Goal: Information Seeking & Learning: Learn about a topic

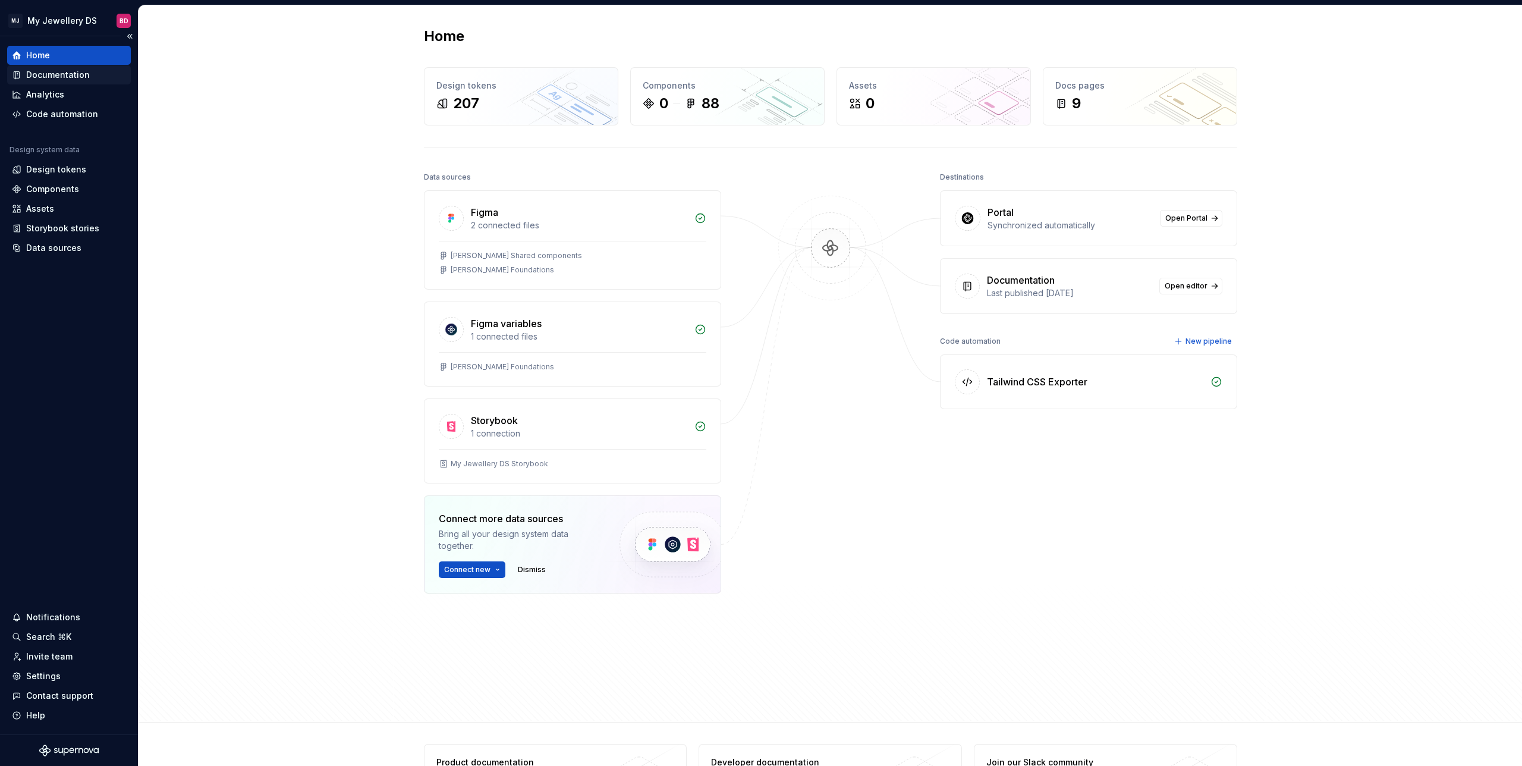
click at [80, 73] on div "Documentation" at bounding box center [58, 75] width 64 height 12
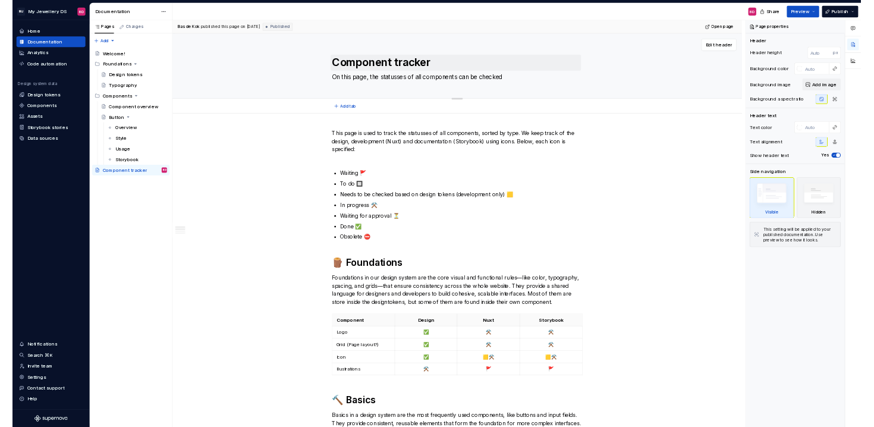
scroll to position [2, 0]
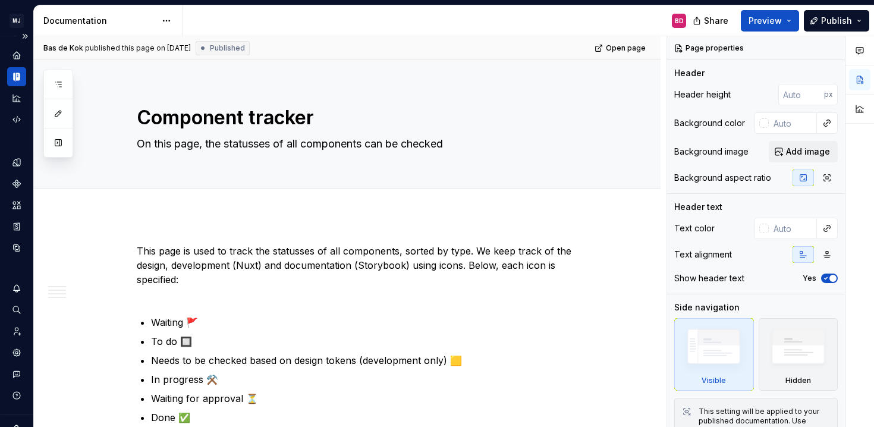
click at [21, 79] on icon "Documentation" at bounding box center [16, 76] width 11 height 11
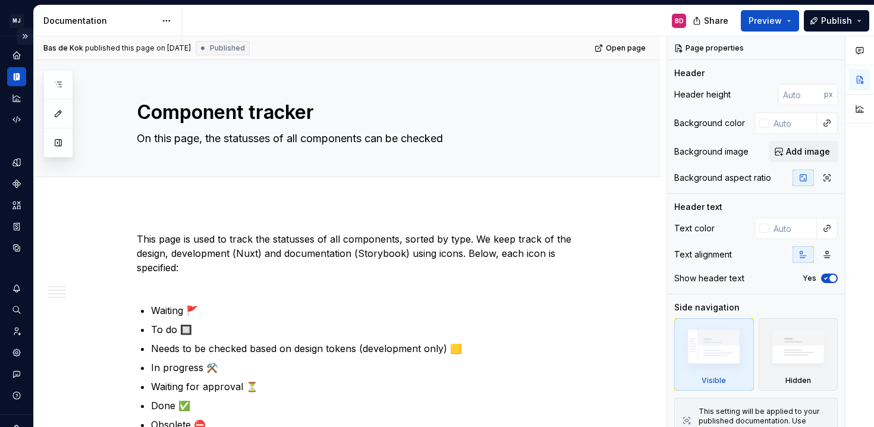
drag, startPoint x: 22, startPoint y: 33, endPoint x: 33, endPoint y: 39, distance: 12.5
click at [22, 33] on button "Expand sidebar" at bounding box center [25, 36] width 17 height 17
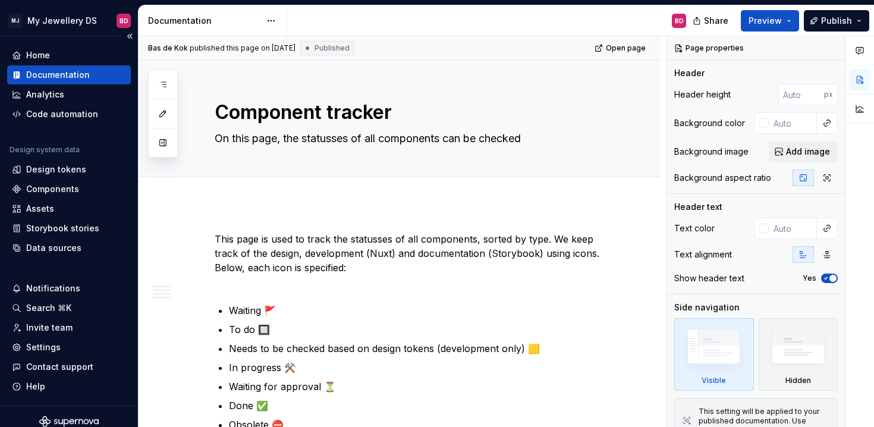
click at [83, 75] on div "Documentation" at bounding box center [58, 75] width 64 height 12
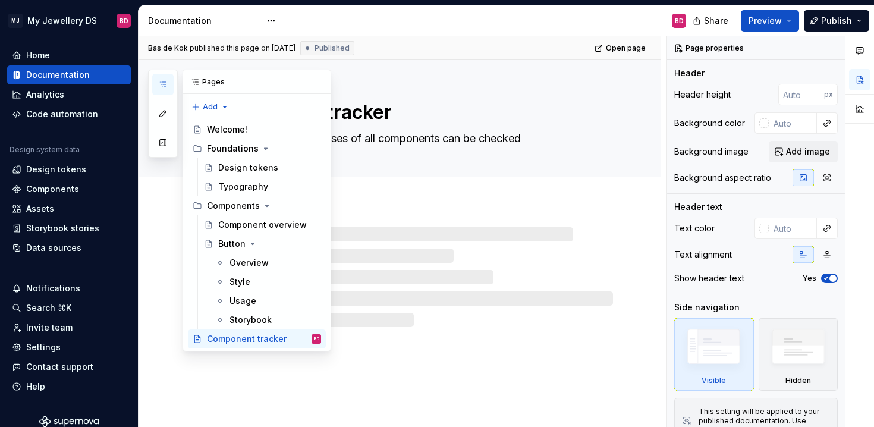
click at [159, 84] on icon "button" at bounding box center [163, 85] width 10 height 10
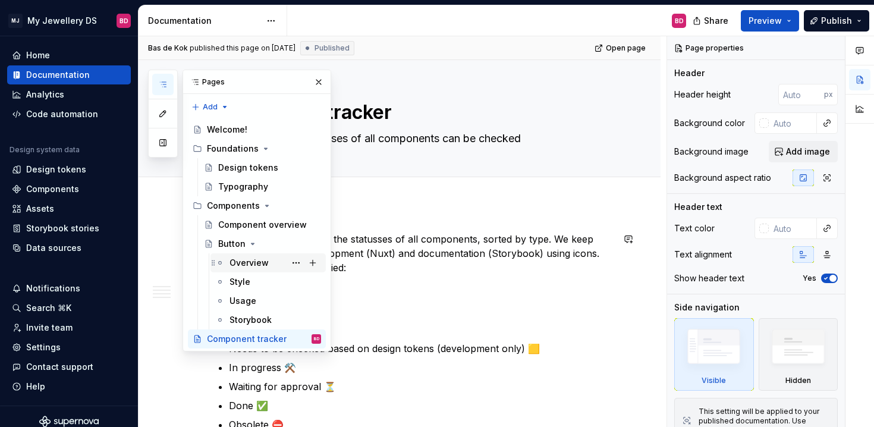
click at [253, 262] on div "Overview" at bounding box center [249, 263] width 39 height 12
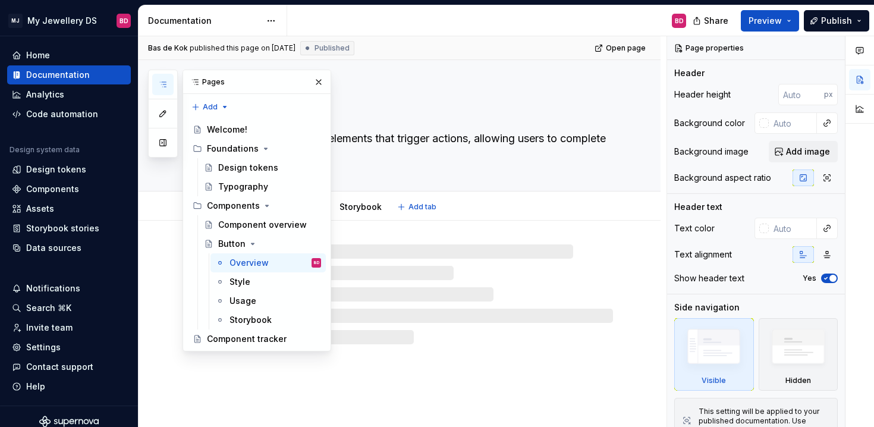
click at [508, 211] on div "Overview Style Usage Storybook Add tab" at bounding box center [414, 207] width 413 height 26
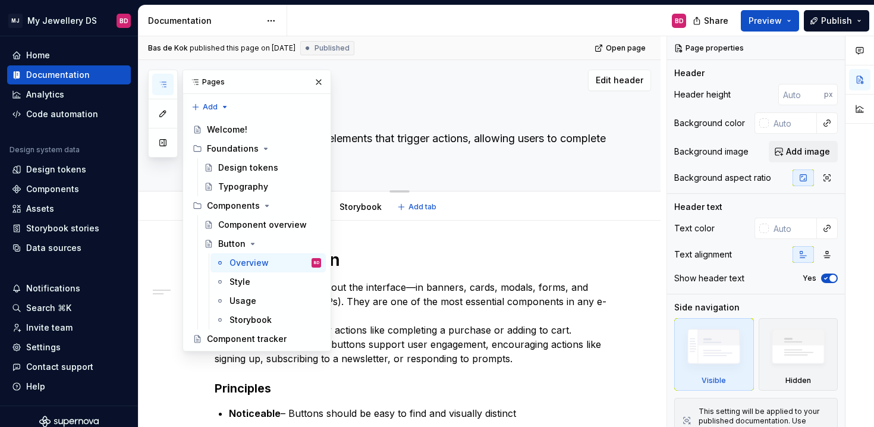
click at [518, 159] on textarea "Buttons are interactive elements that trigger actions, allowing users to comple…" at bounding box center [411, 145] width 398 height 33
click at [321, 77] on button "button" at bounding box center [318, 82] width 17 height 17
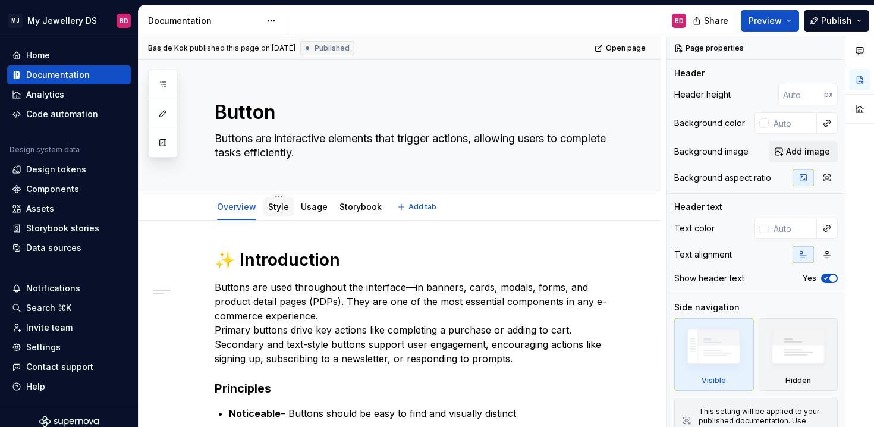
click at [279, 205] on link "Style" at bounding box center [278, 207] width 21 height 10
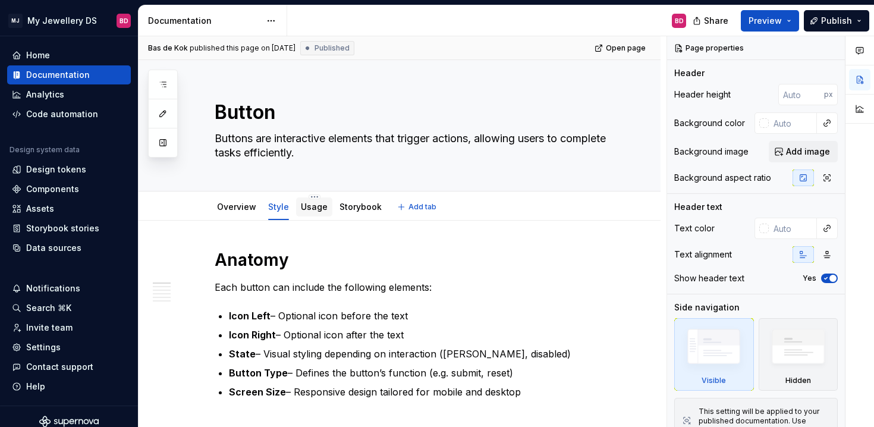
click at [311, 206] on link "Usage" at bounding box center [314, 207] width 27 height 10
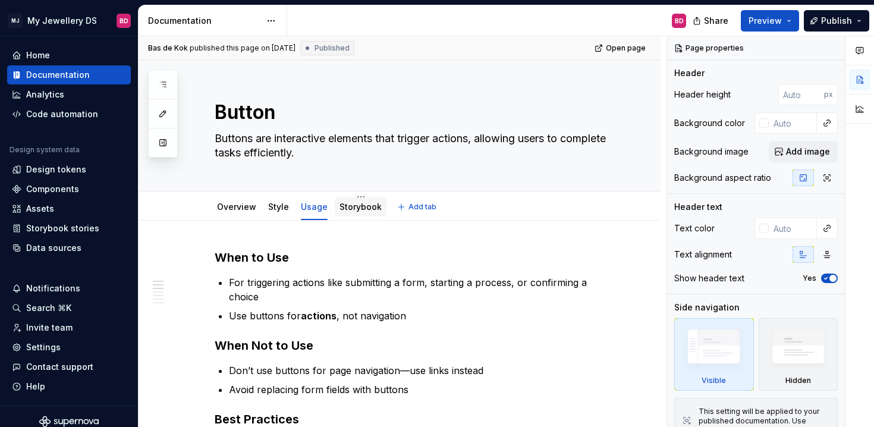
click at [365, 205] on link "Storybook" at bounding box center [361, 207] width 42 height 10
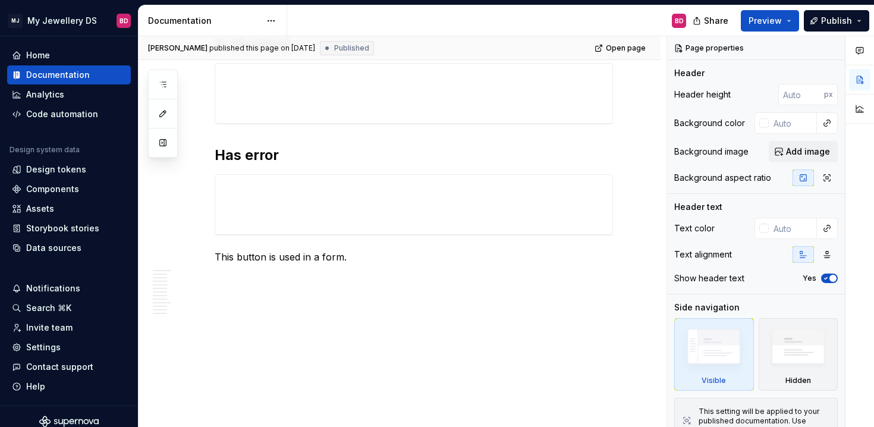
scroll to position [1417, 0]
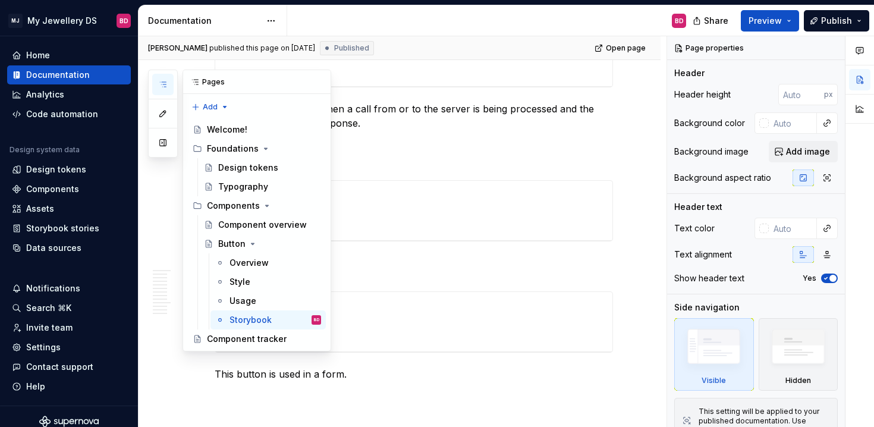
click at [162, 79] on button "button" at bounding box center [162, 84] width 21 height 21
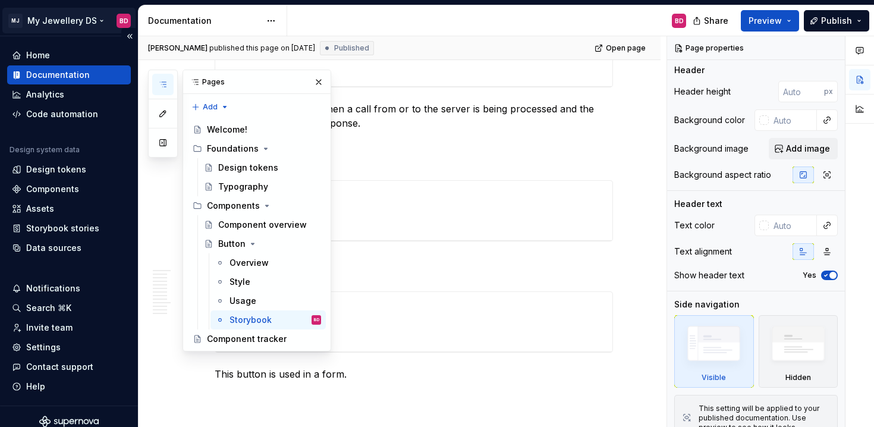
click at [56, 17] on html "MJ My Jewellery DS BD Home Documentation Analytics Code automation Design syste…" at bounding box center [437, 213] width 874 height 427
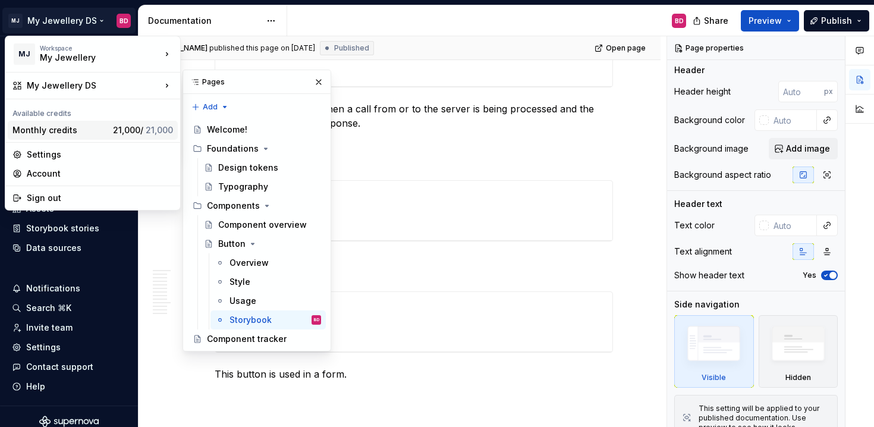
click at [81, 132] on div "Monthly credits" at bounding box center [60, 130] width 96 height 12
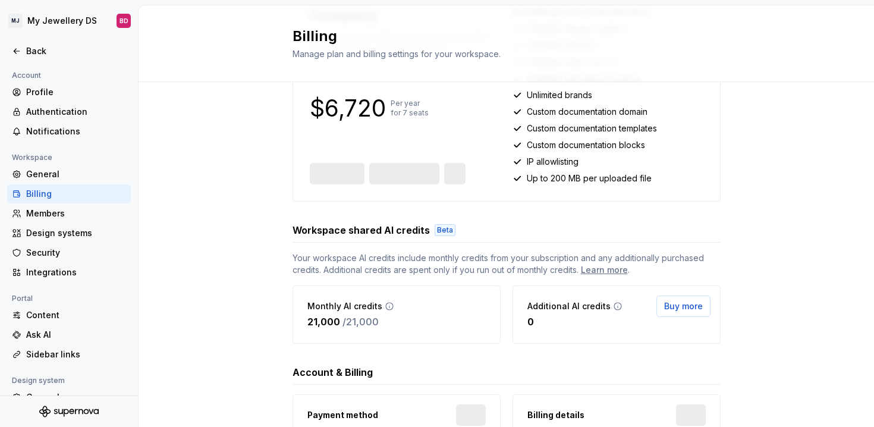
scroll to position [246, 0]
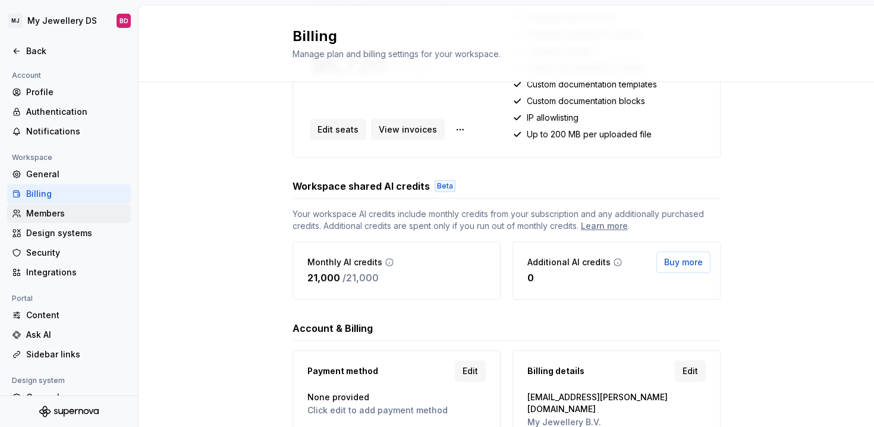
click at [94, 211] on div "Members" at bounding box center [76, 214] width 100 height 12
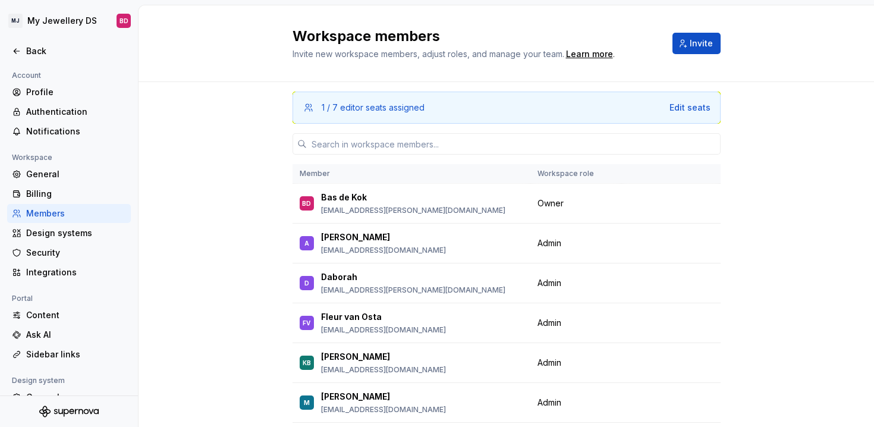
scroll to position [77, 0]
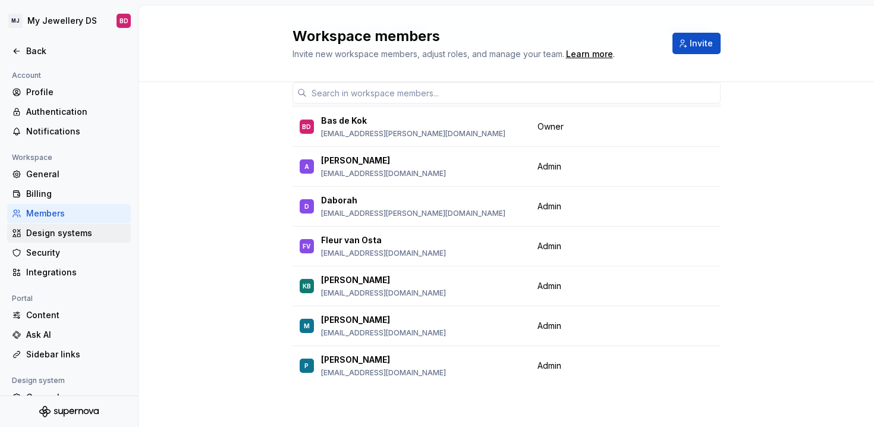
click at [82, 235] on div "Design systems" at bounding box center [76, 233] width 100 height 12
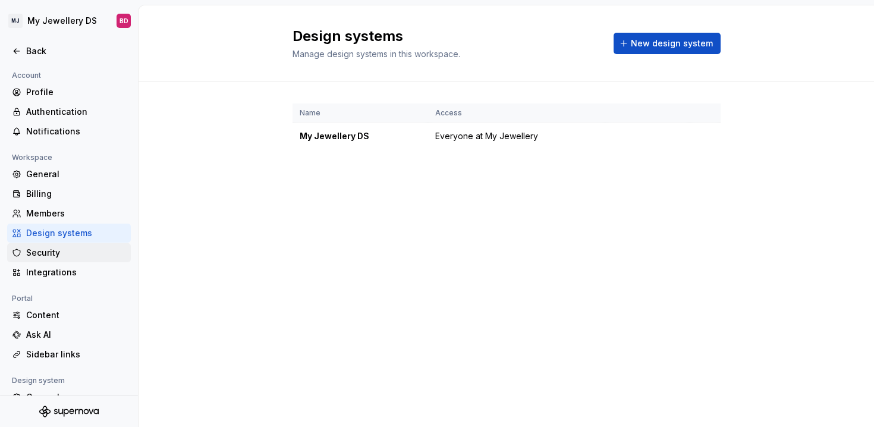
click at [55, 244] on div "Security" at bounding box center [69, 252] width 124 height 19
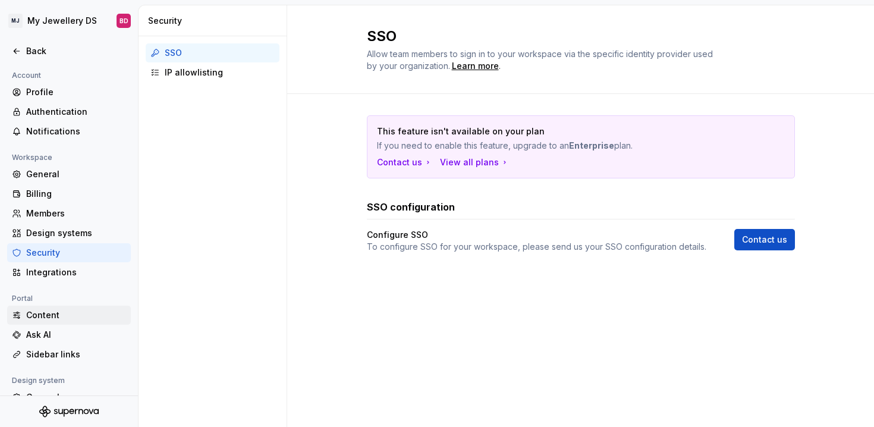
click at [54, 309] on div "Content" at bounding box center [76, 315] width 100 height 12
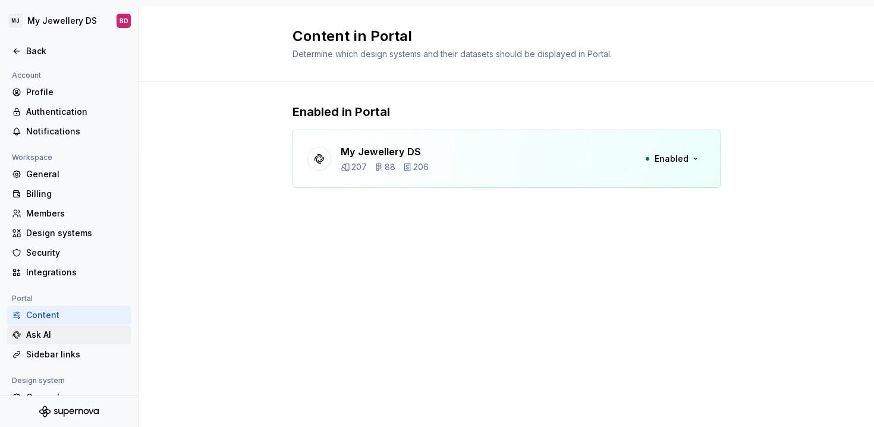
click at [62, 336] on div "Ask AI" at bounding box center [76, 335] width 100 height 12
type textarea "*"
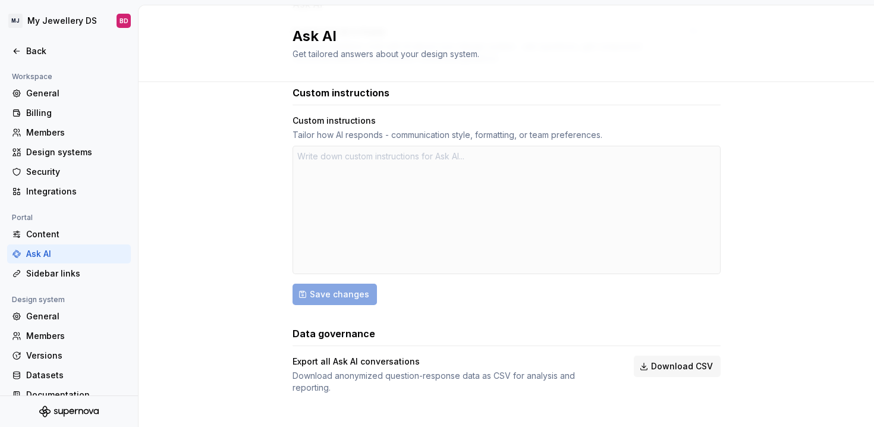
scroll to position [96, 0]
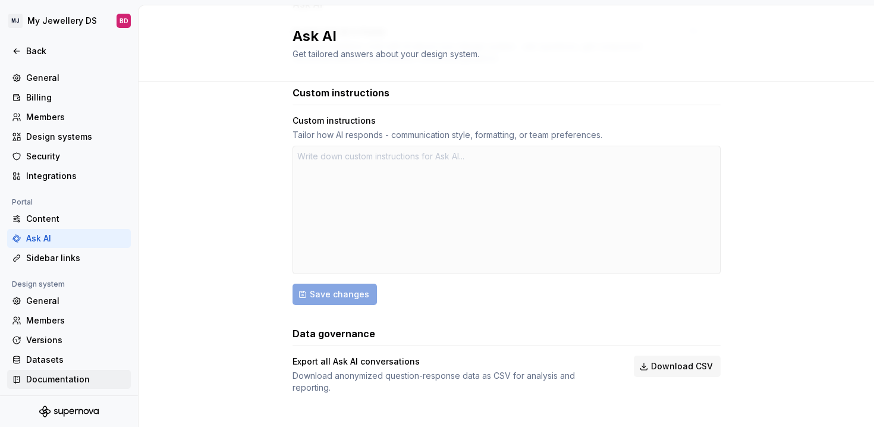
click at [55, 377] on div "Documentation" at bounding box center [76, 379] width 100 height 12
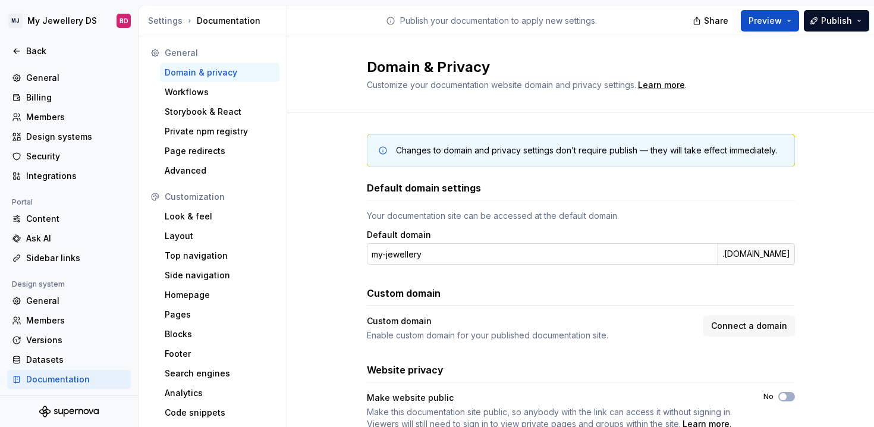
click at [466, 264] on input "my-jewellery" at bounding box center [542, 253] width 350 height 21
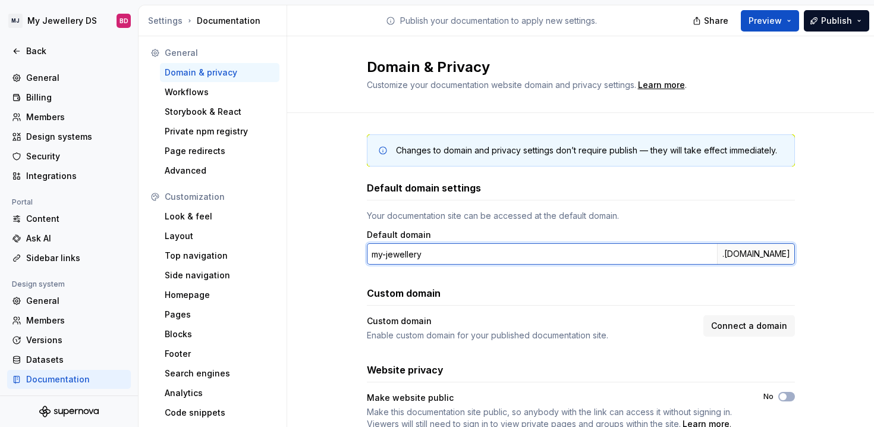
click at [470, 259] on input "my-jewellery" at bounding box center [542, 253] width 350 height 21
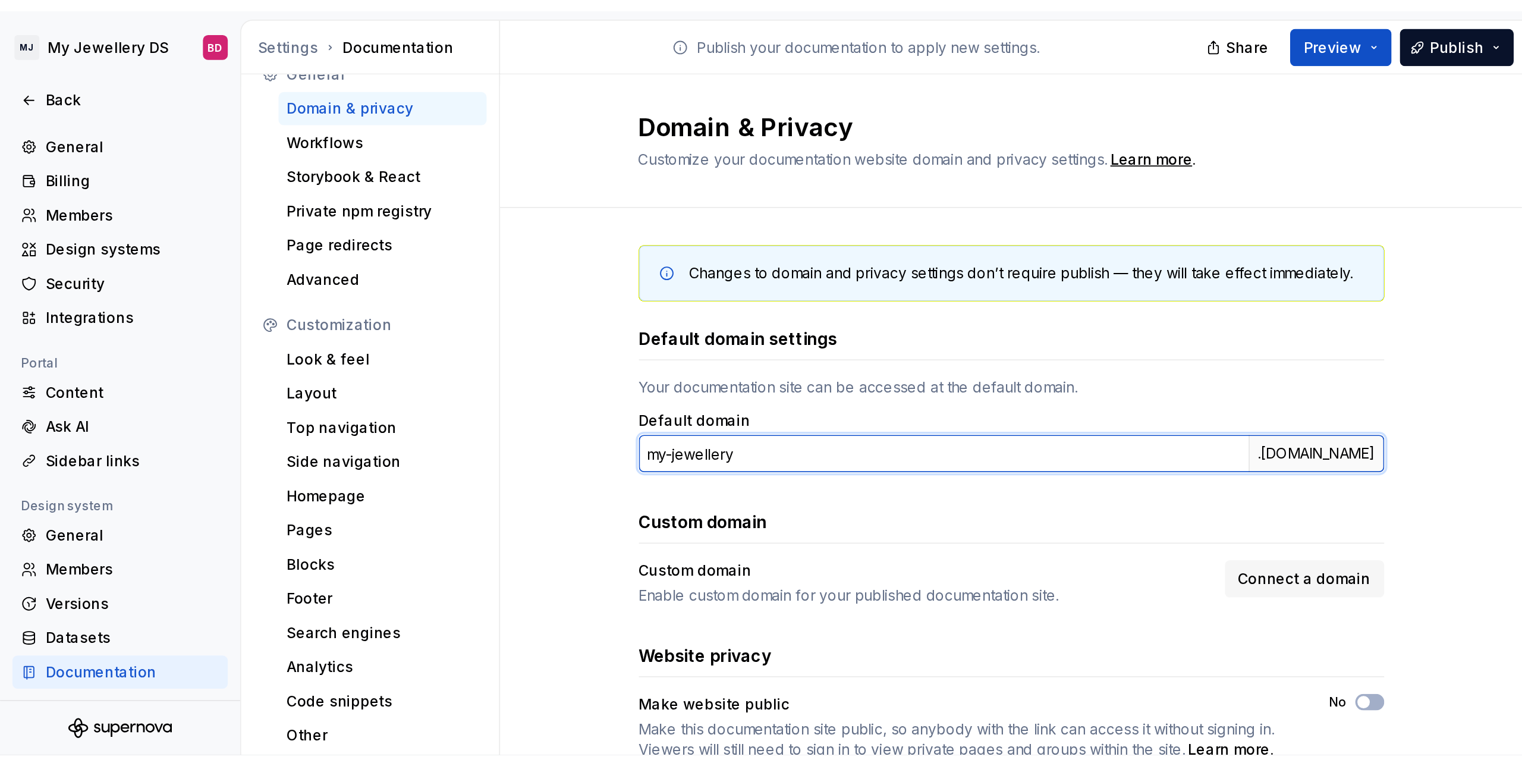
scroll to position [43, 0]
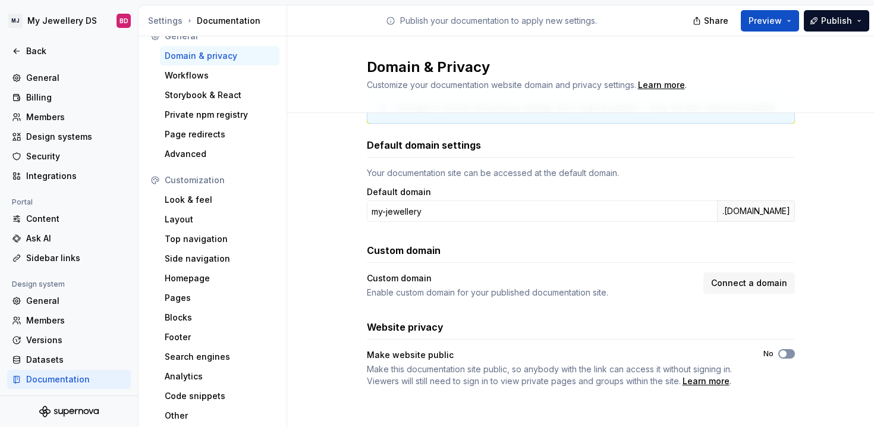
click at [784, 350] on span "button" at bounding box center [783, 353] width 7 height 7
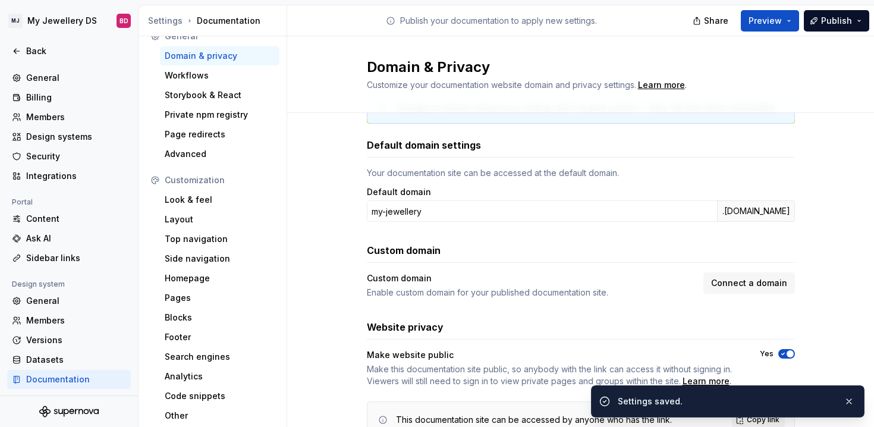
type button "on"
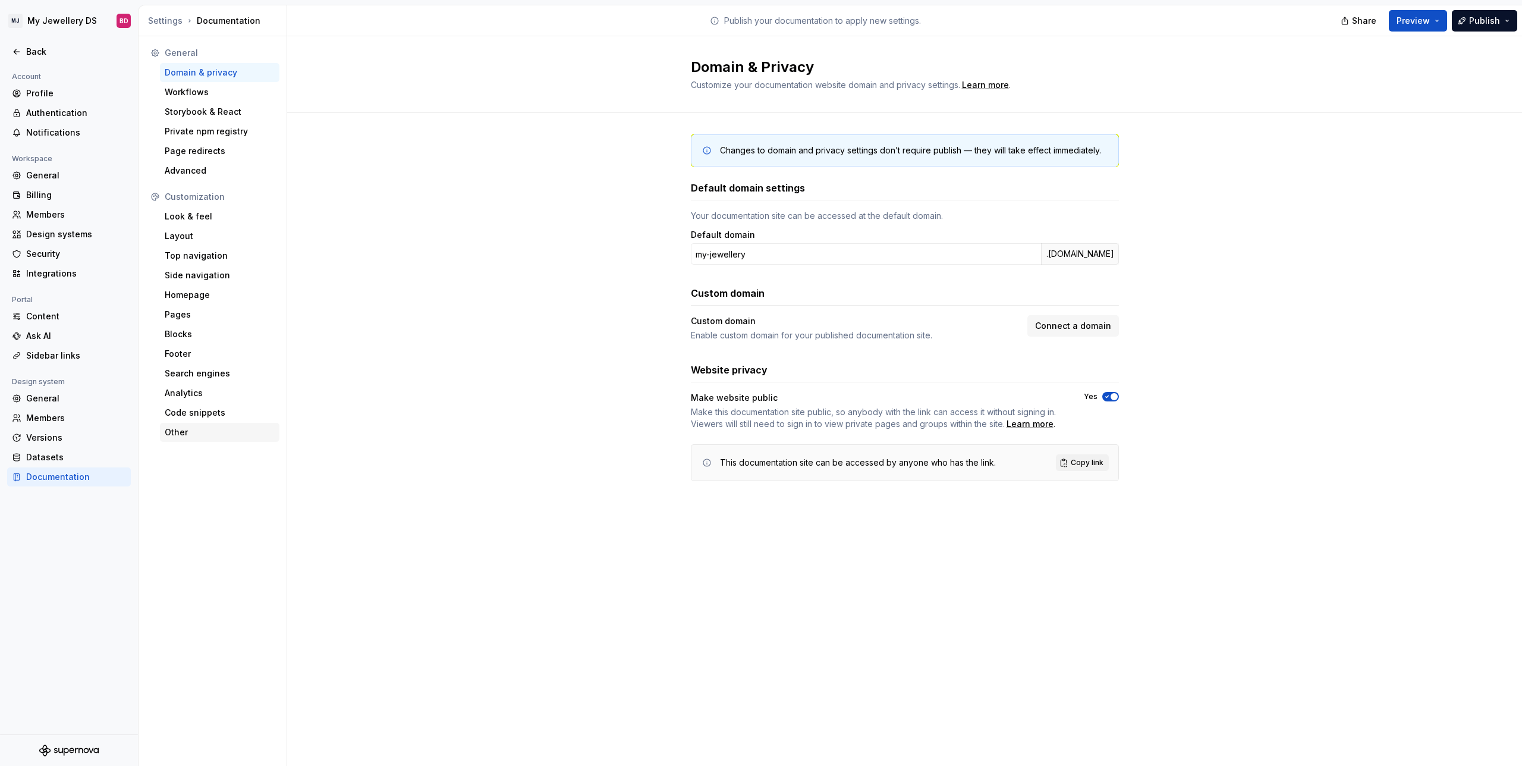
scroll to position [0, 0]
click at [1115, 398] on span "button" at bounding box center [1114, 396] width 7 height 7
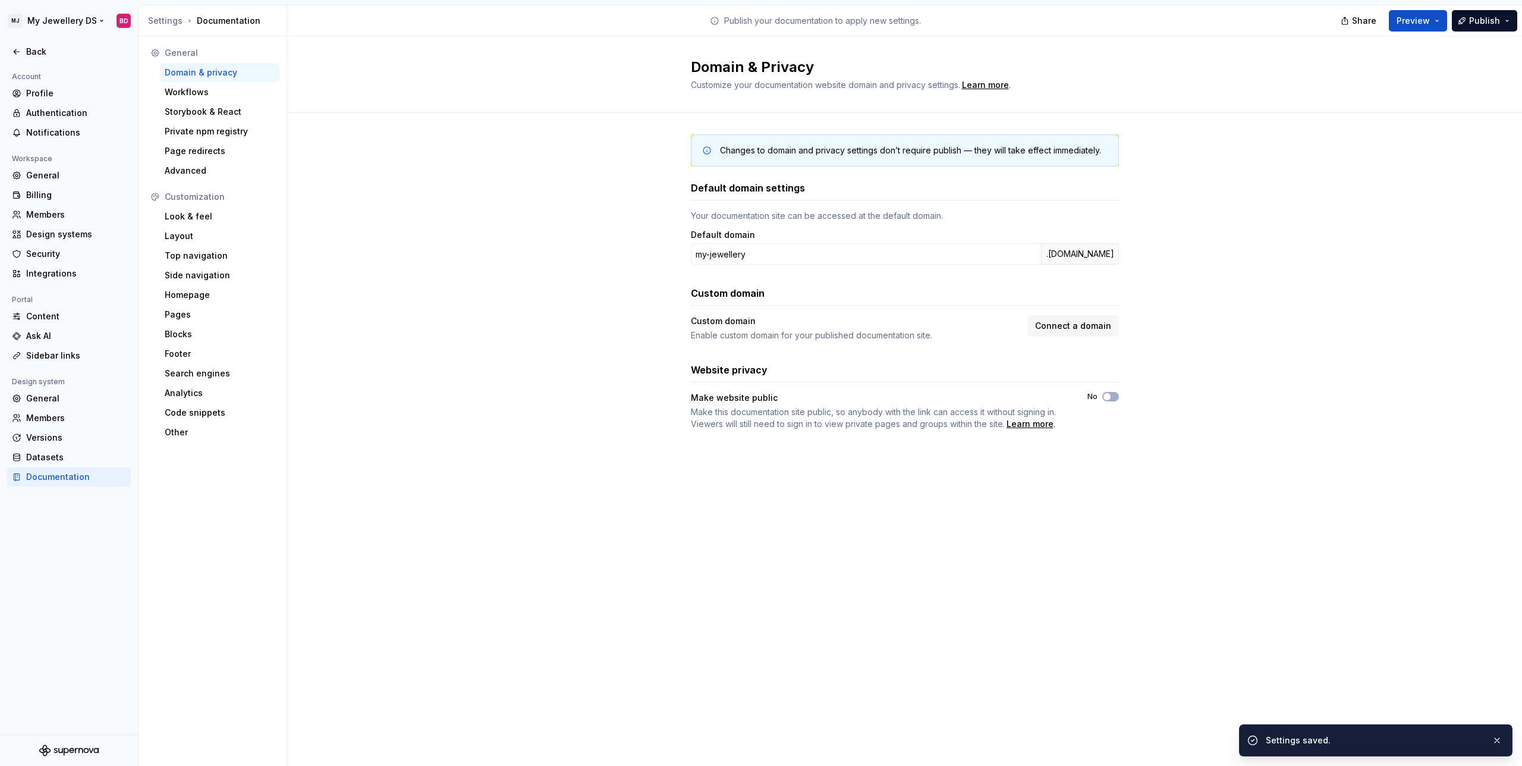
click at [75, 21] on html "MJ My Jewellery DS BD Back Account Profile Authentication Notifications Workspa…" at bounding box center [761, 383] width 1522 height 766
click at [76, 51] on div "Workspace" at bounding box center [100, 48] width 121 height 7
click at [80, 18] on html "MJ My Jewellery DS BD Back Account Profile Authentication Notifications Workspa…" at bounding box center [761, 383] width 1522 height 766
click at [10, 24] on html "MJ My Jewellery DS BD Back Account Profile Authentication Notifications Workspa…" at bounding box center [761, 383] width 1522 height 766
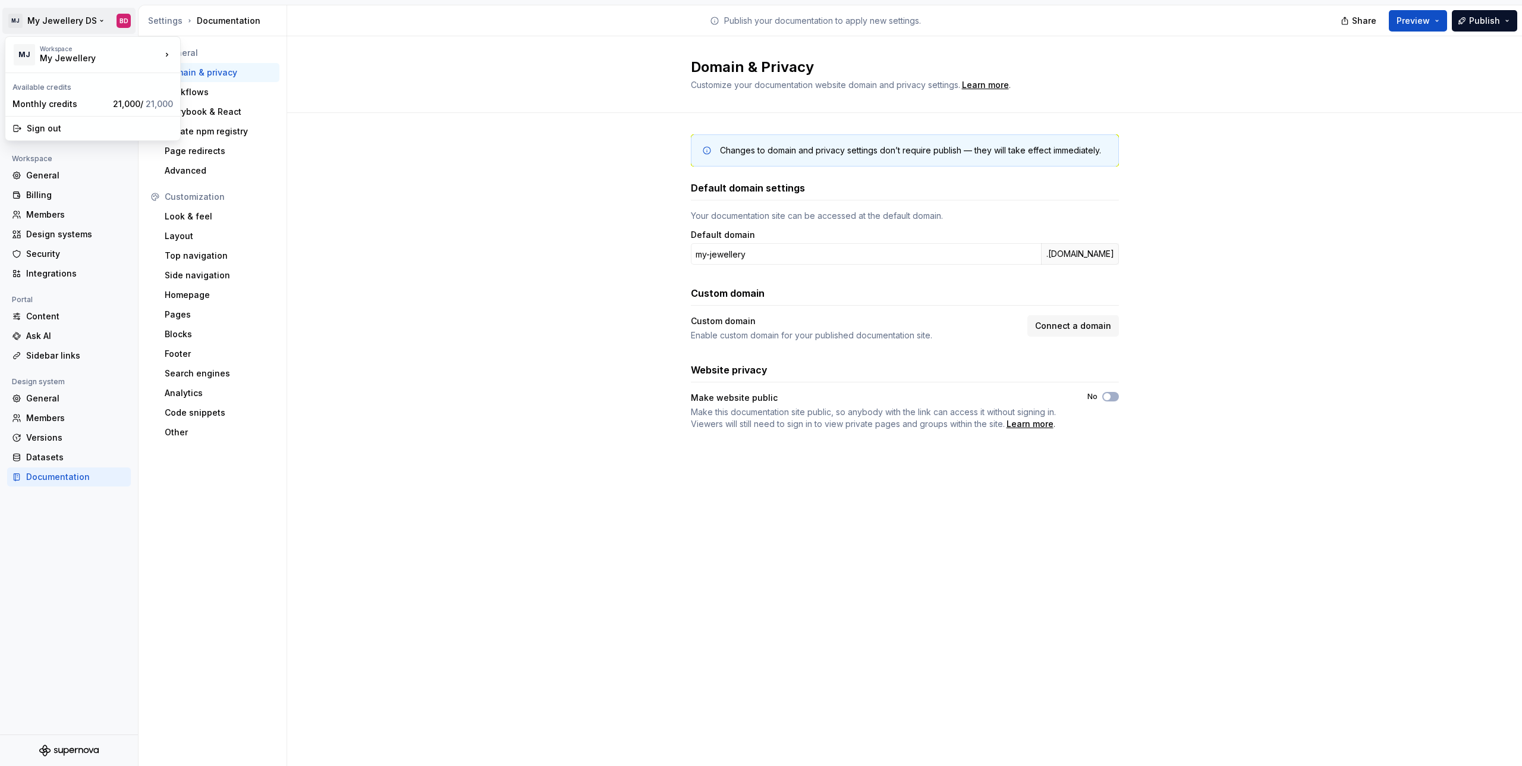
click at [10, 24] on html "MJ My Jewellery DS BD Back Account Profile Authentication Notifications Workspa…" at bounding box center [761, 383] width 1522 height 766
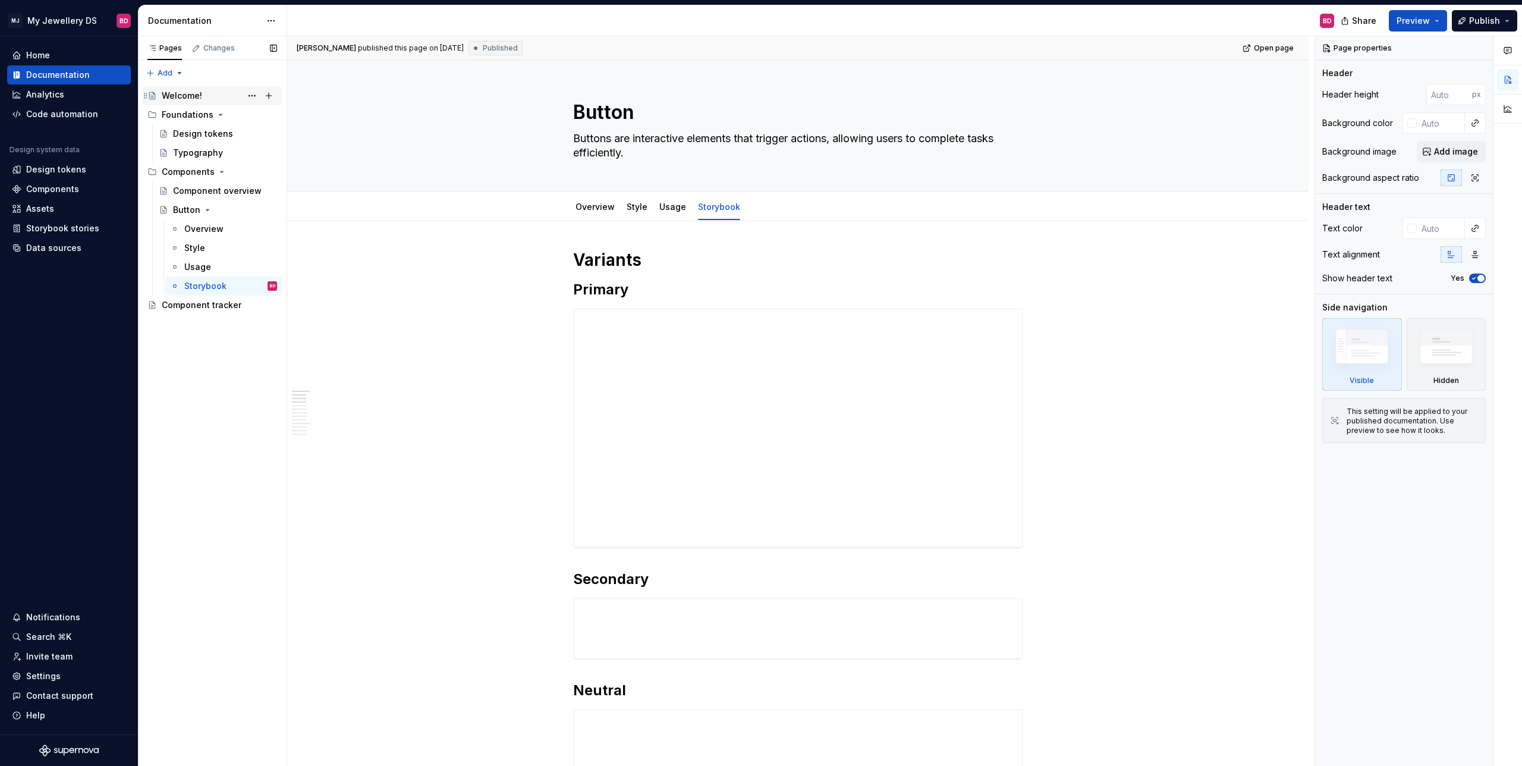
click at [218, 98] on div "Welcome!" at bounding box center [219, 95] width 115 height 17
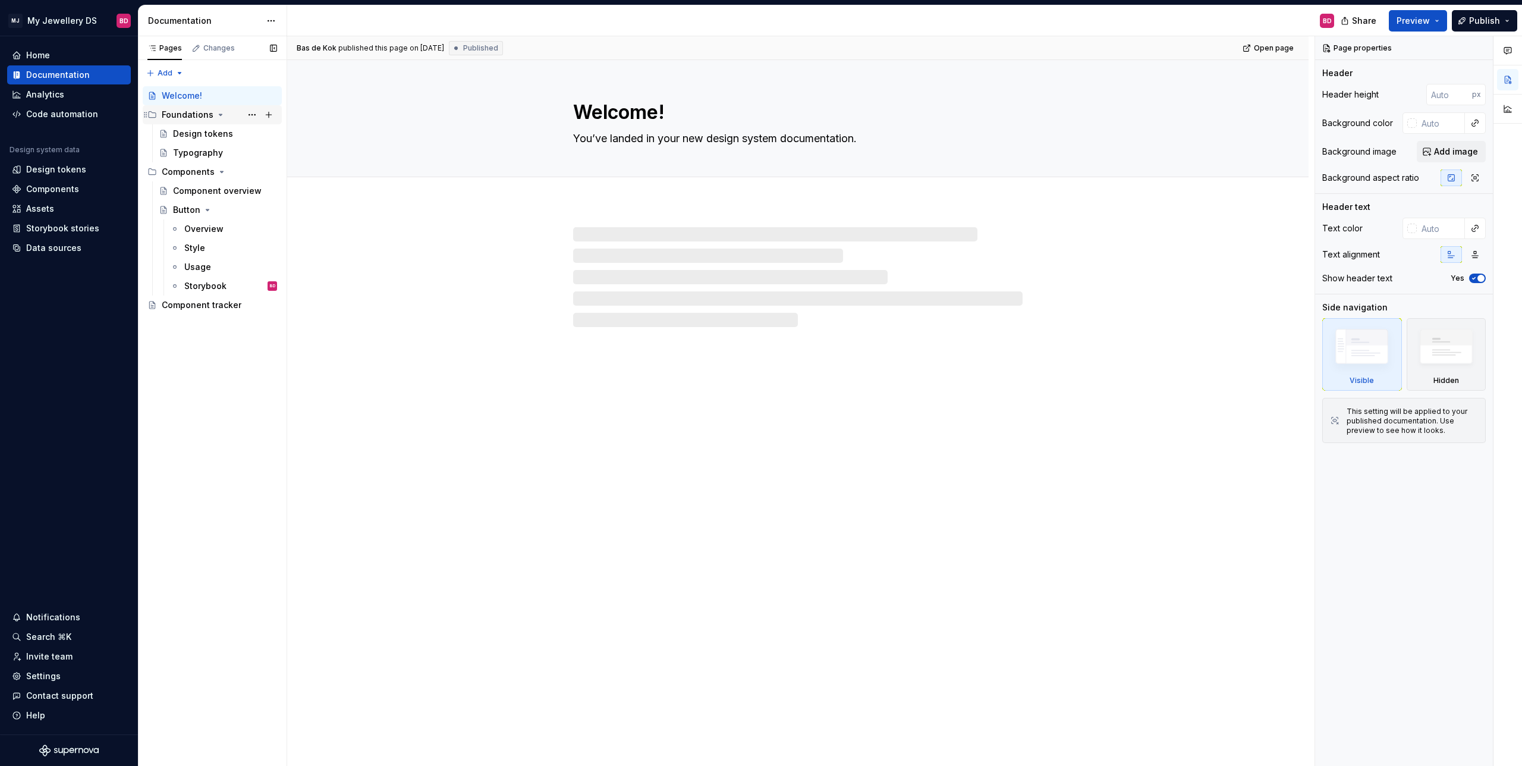
click at [219, 114] on icon "Page tree" at bounding box center [220, 114] width 3 height 1
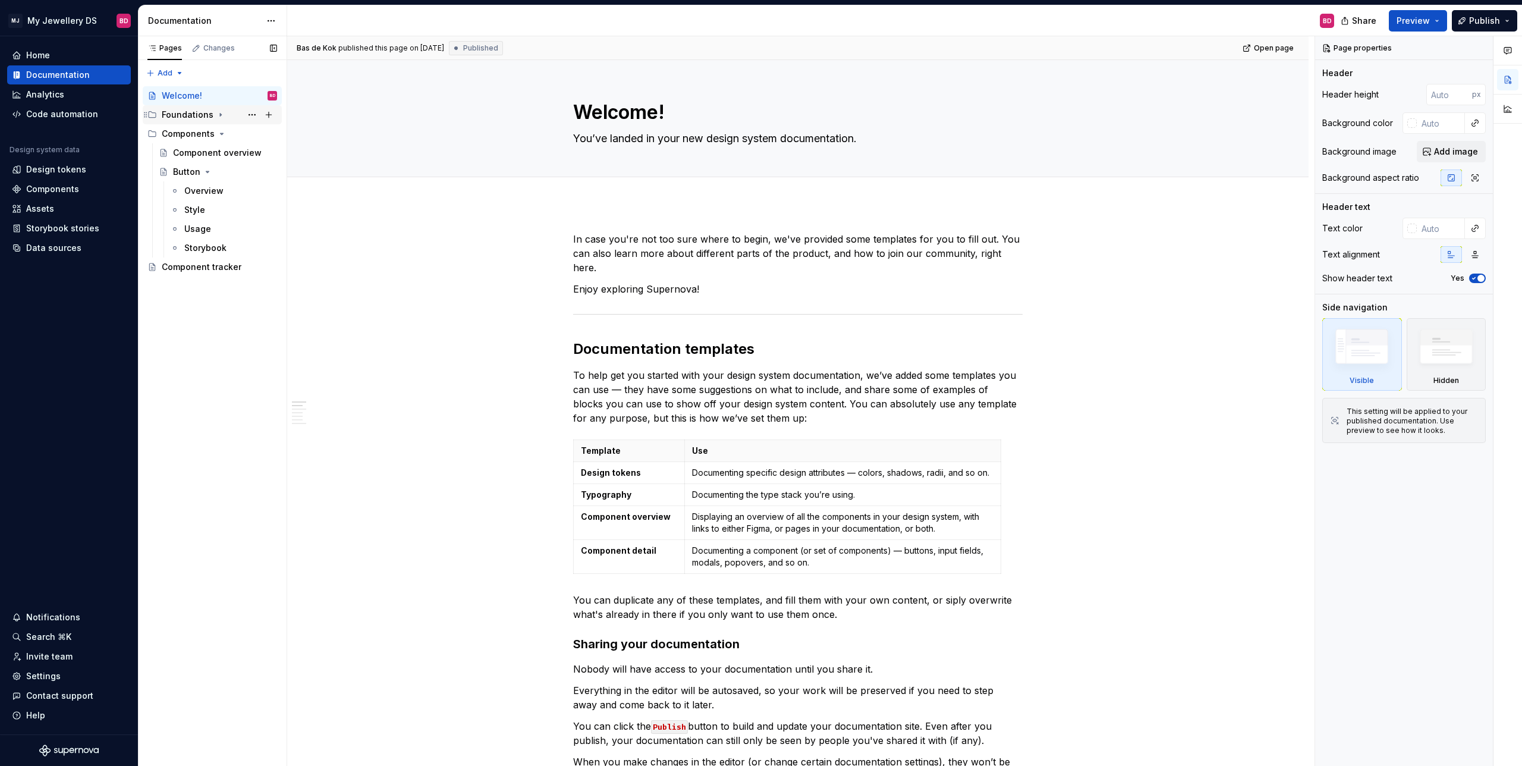
click at [208, 114] on div "Foundations" at bounding box center [188, 115] width 52 height 12
click at [192, 130] on div "Design tokens" at bounding box center [203, 134] width 60 height 12
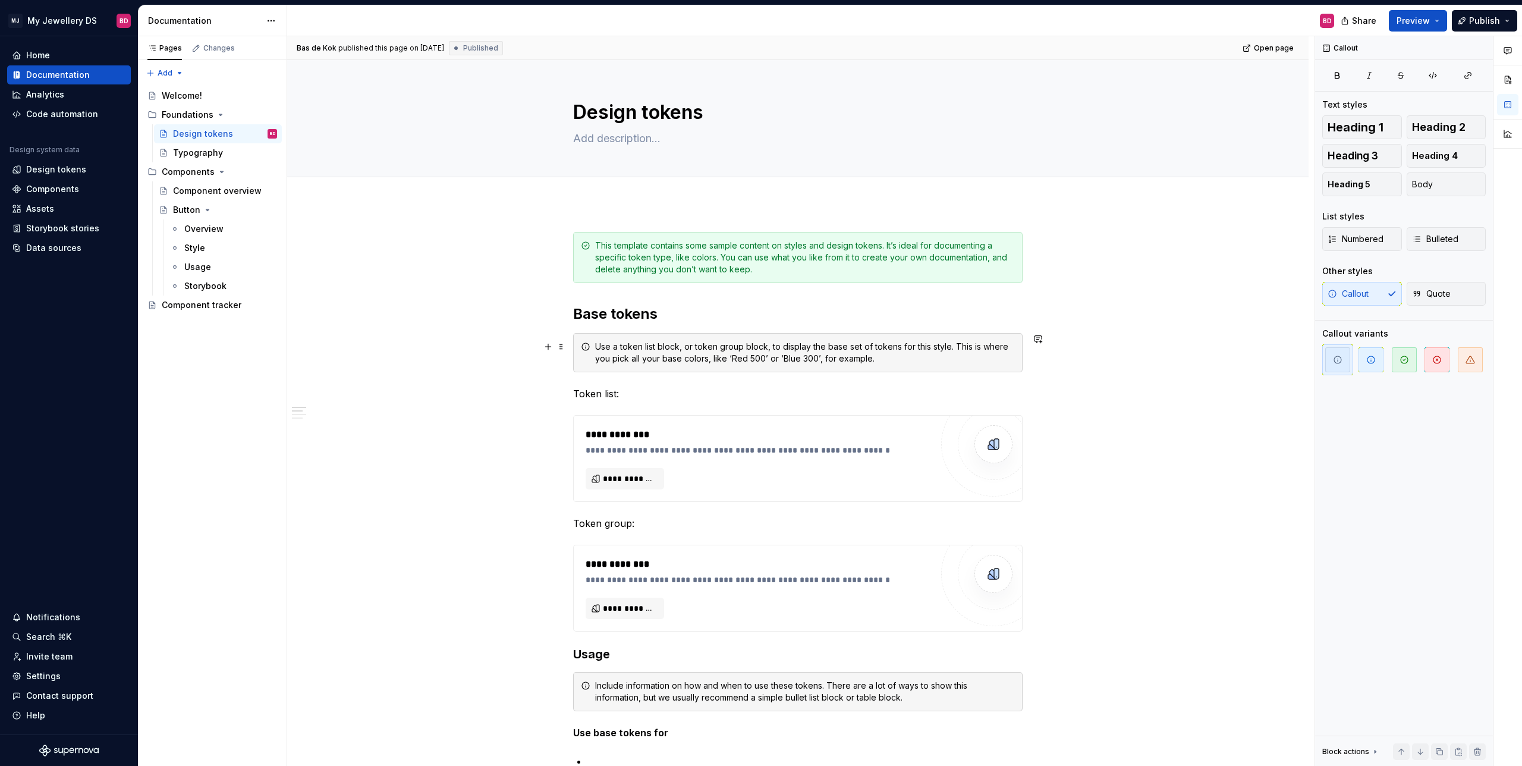
click at [739, 357] on div "Use a token list block, or token group block, to display the base set of tokens…" at bounding box center [805, 353] width 420 height 24
click at [906, 309] on h2 "Base tokens" at bounding box center [798, 313] width 450 height 19
click at [181, 76] on div "Pages Changes Add Accessibility guide for tree Page tree. Navigate the tree wit…" at bounding box center [212, 401] width 149 height 730
click at [183, 120] on div "New group" at bounding box center [203, 115] width 77 height 12
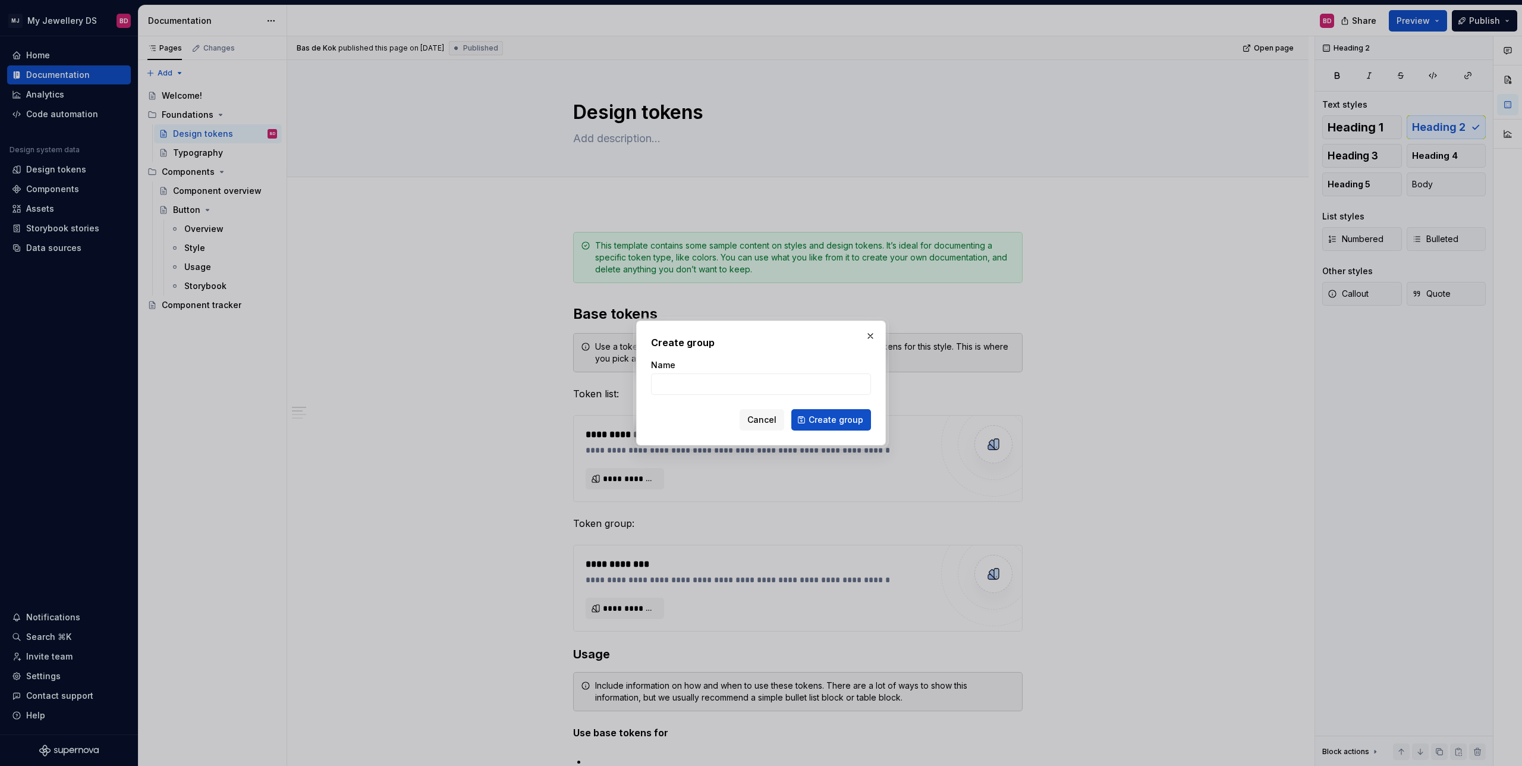
type textarea "*"
type input "Templates"
click button "Create group" at bounding box center [832, 419] width 80 height 21
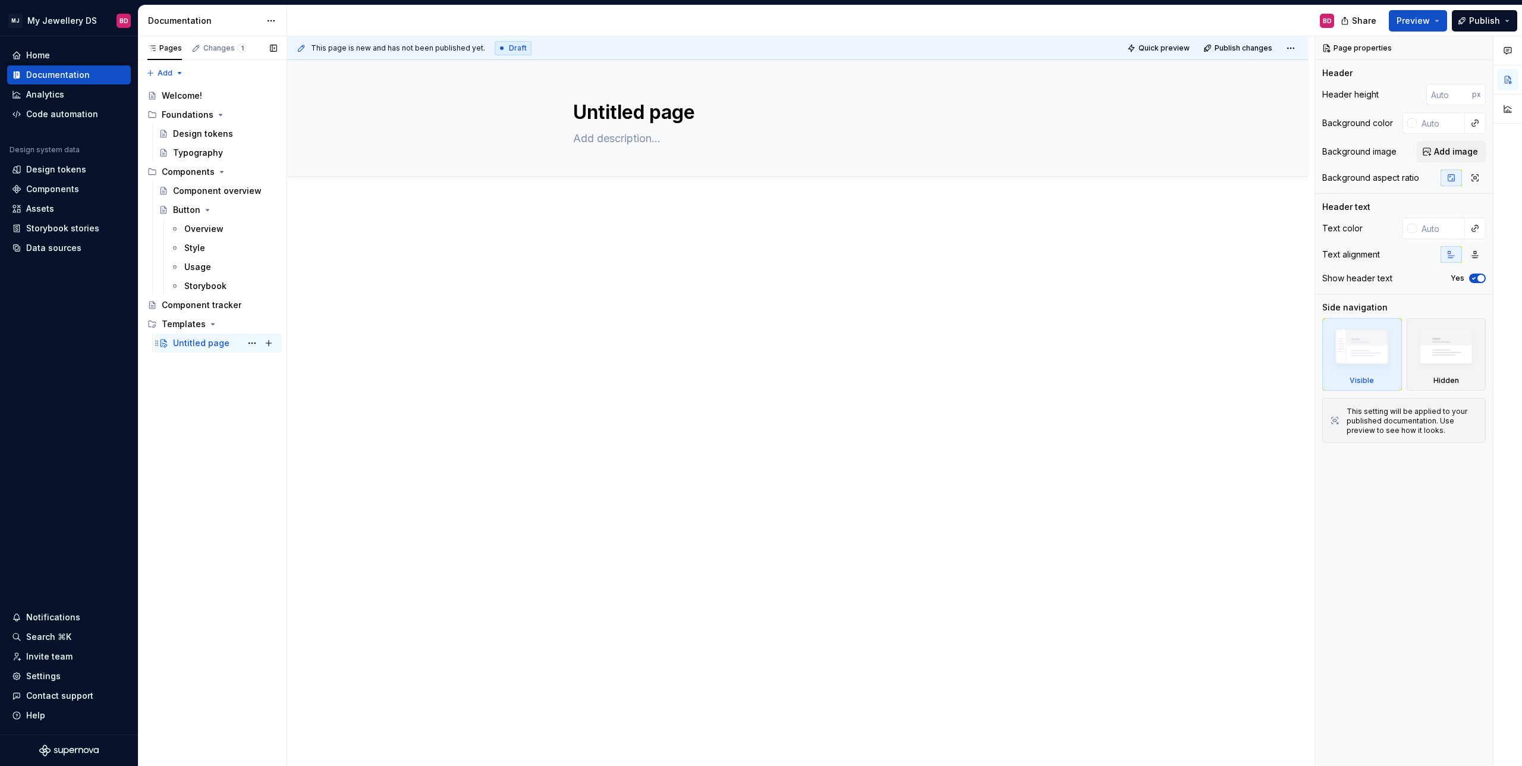
click at [206, 345] on div "Untitled page" at bounding box center [201, 343] width 56 height 12
click at [191, 343] on div "Untitled page" at bounding box center [201, 343] width 56 height 12
click at [269, 346] on button "Page tree" at bounding box center [268, 343] width 17 height 17
type textarea "*"
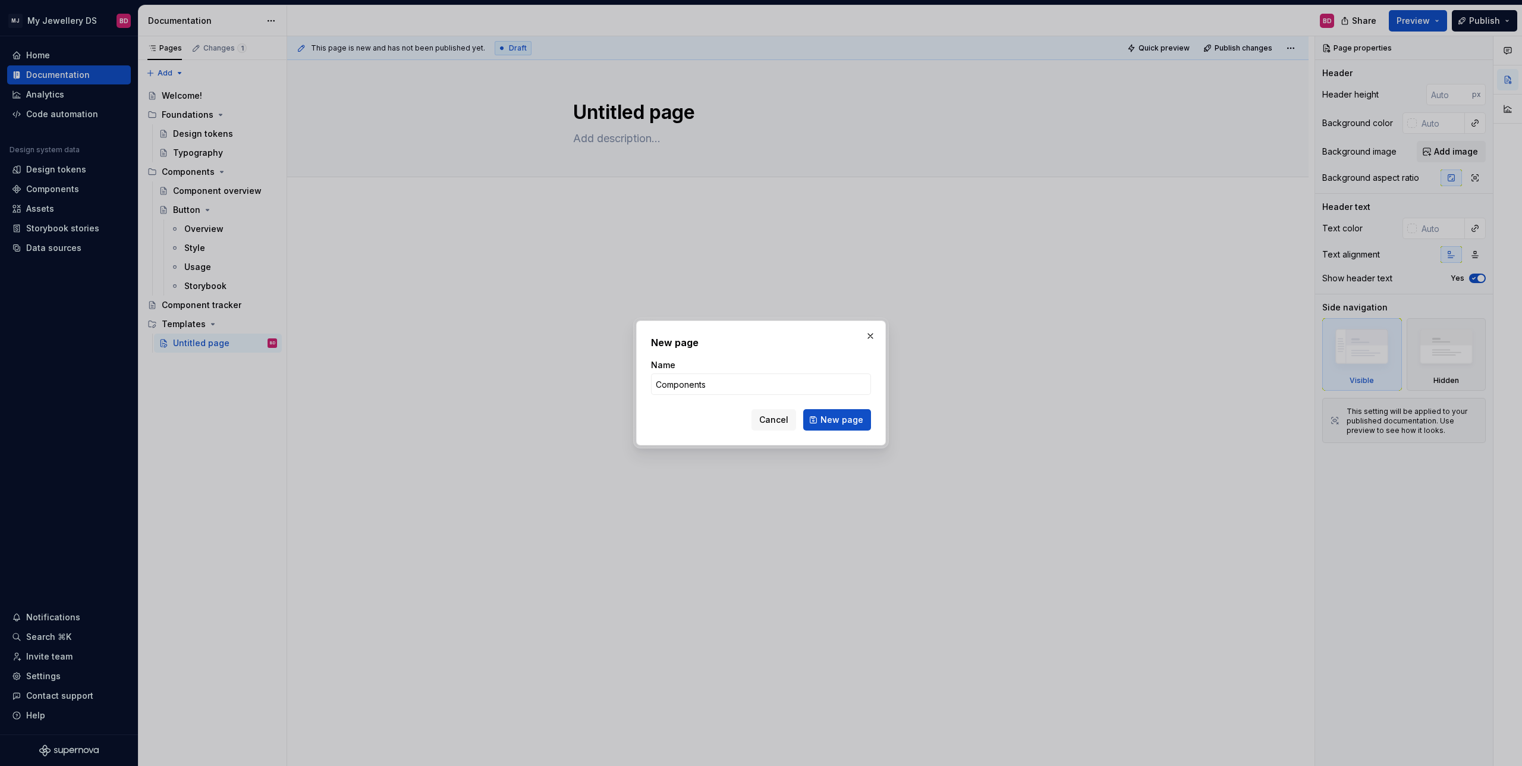
type input "Component"
click button "New page" at bounding box center [837, 419] width 68 height 21
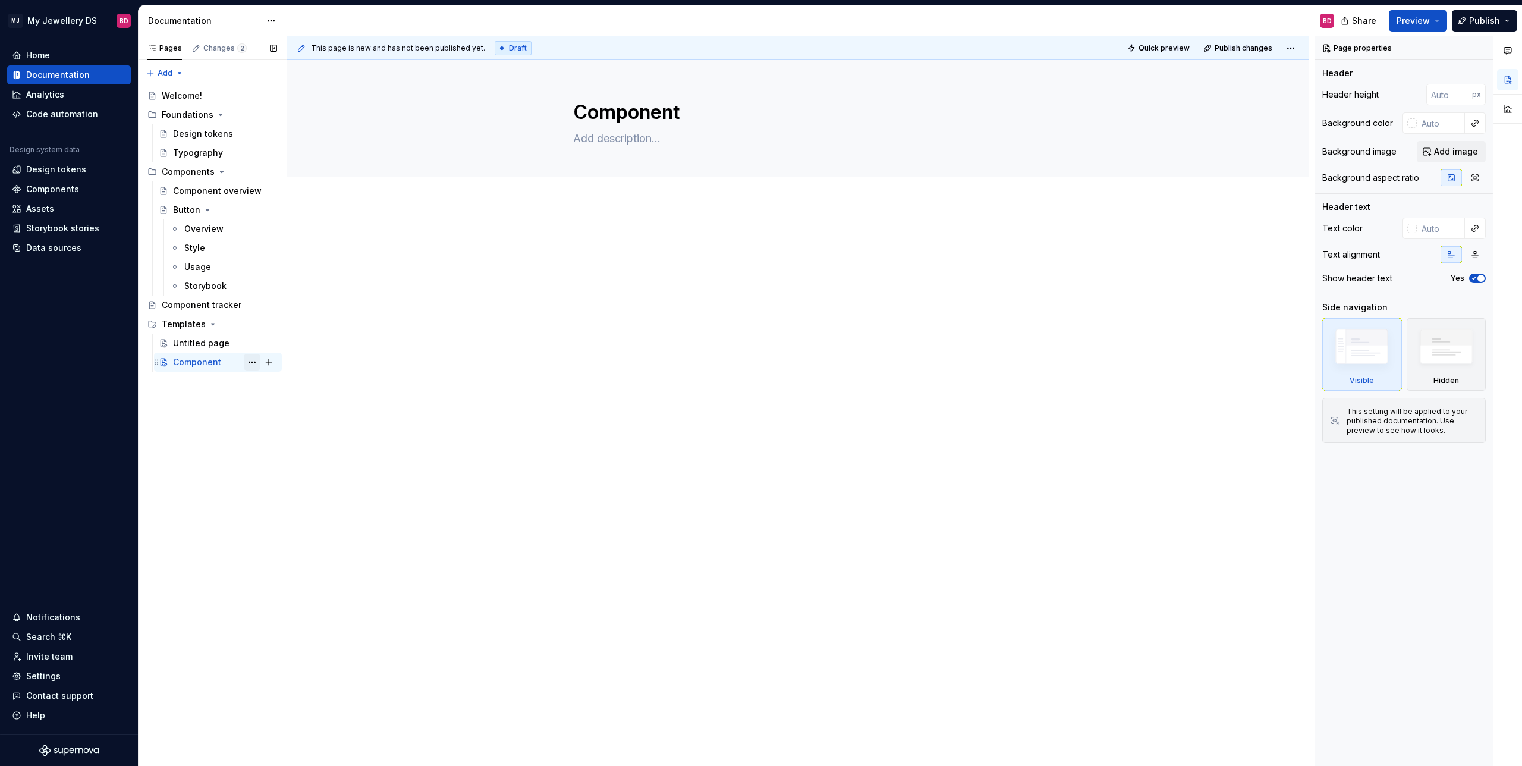
click at [255, 366] on button "Page tree" at bounding box center [252, 362] width 17 height 17
type textarea "*"
click at [273, 424] on div "Add tab" at bounding box center [324, 421] width 117 height 12
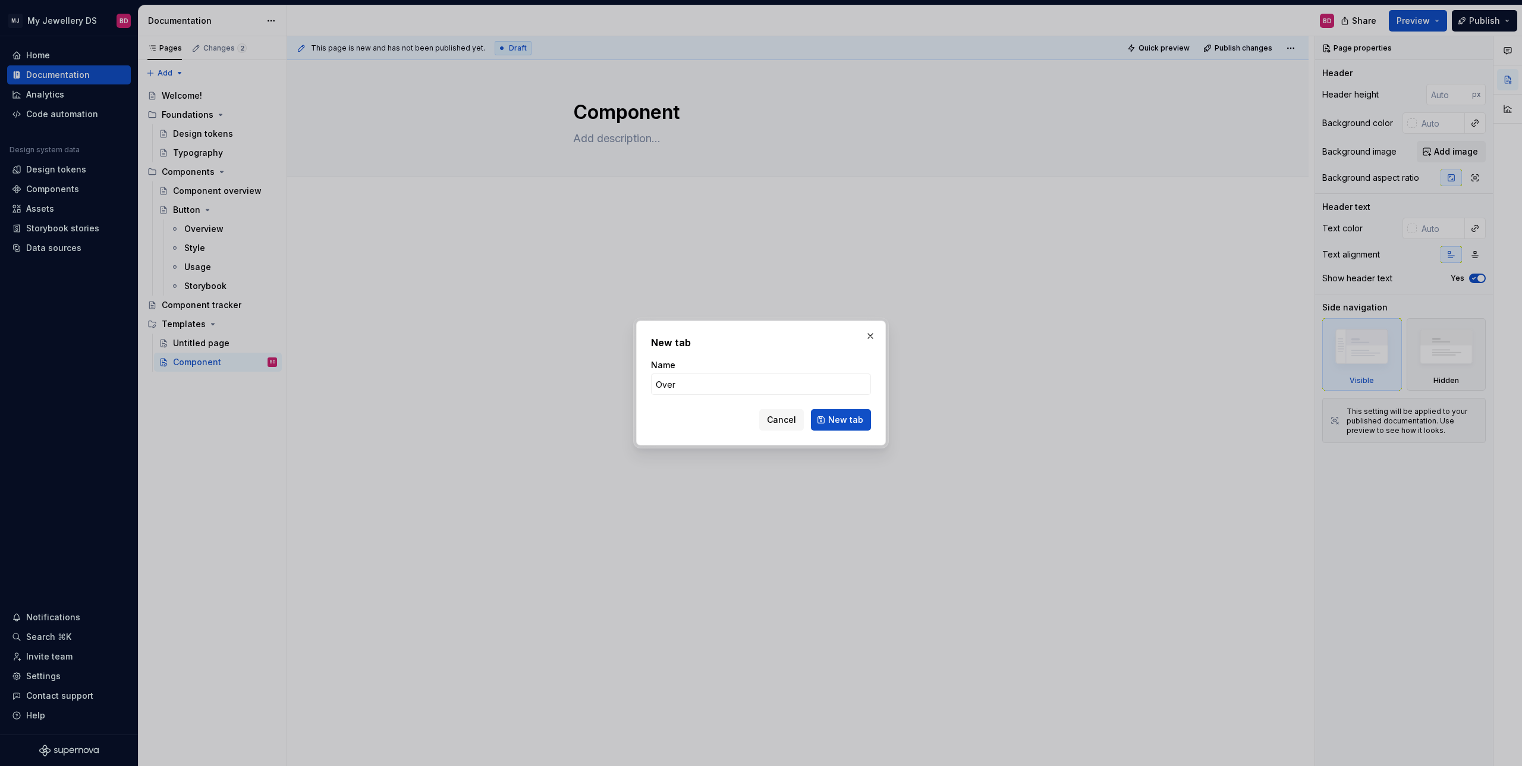
type input "Overview"
click at [836, 423] on span "New tab" at bounding box center [845, 420] width 35 height 12
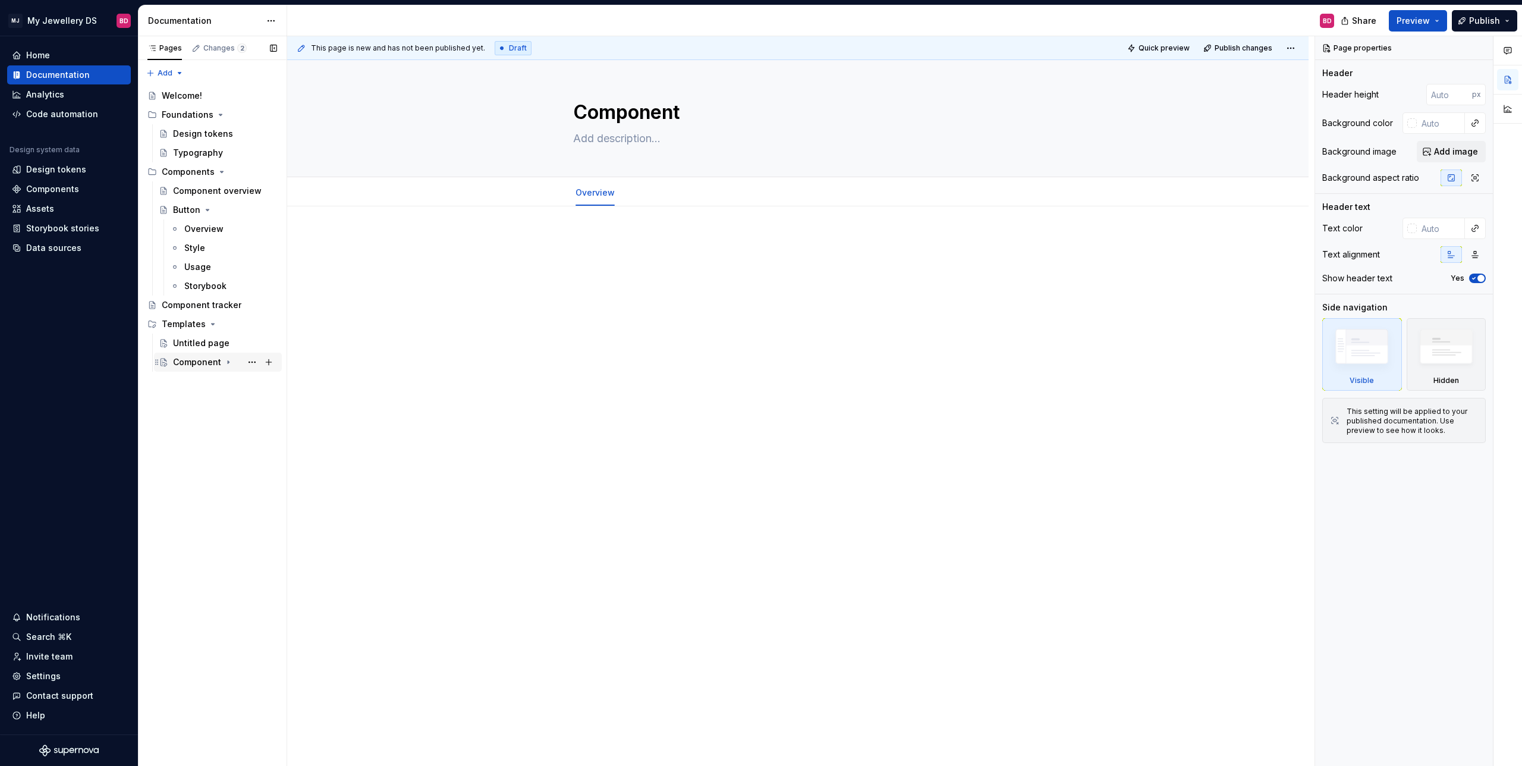
click at [228, 363] on icon "Page tree" at bounding box center [229, 362] width 10 height 10
click at [256, 381] on button "Page tree" at bounding box center [252, 381] width 17 height 17
click at [196, 419] on div "Pages Changes 2 Add Accessibility guide for tree Page tree. Navigate the tree w…" at bounding box center [212, 401] width 149 height 730
click at [221, 231] on div "Overview" at bounding box center [203, 229] width 39 height 12
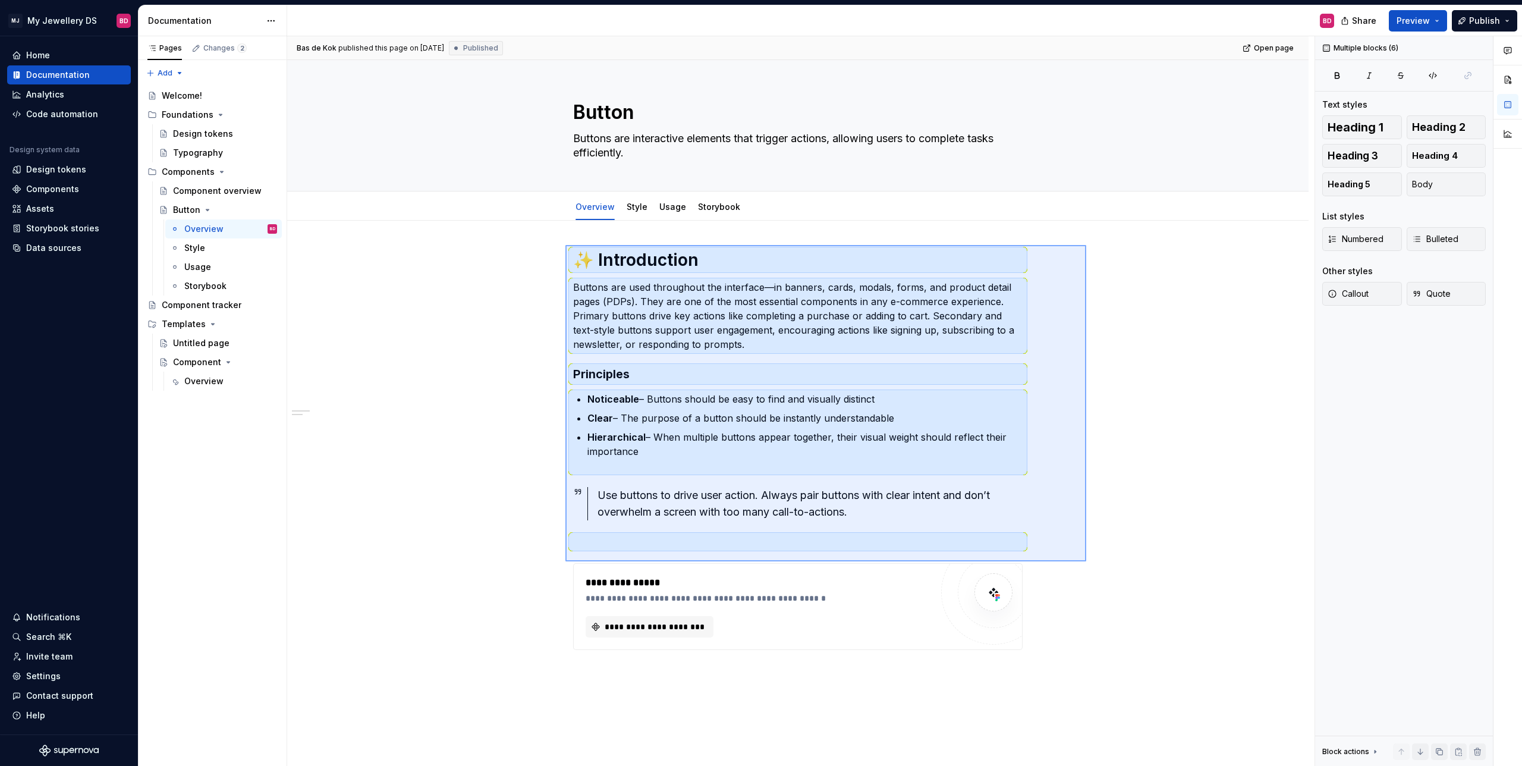
drag, startPoint x: 566, startPoint y: 245, endPoint x: 1085, endPoint y: 559, distance: 606.8
click at [1086, 561] on div "**********" at bounding box center [801, 401] width 1028 height 730
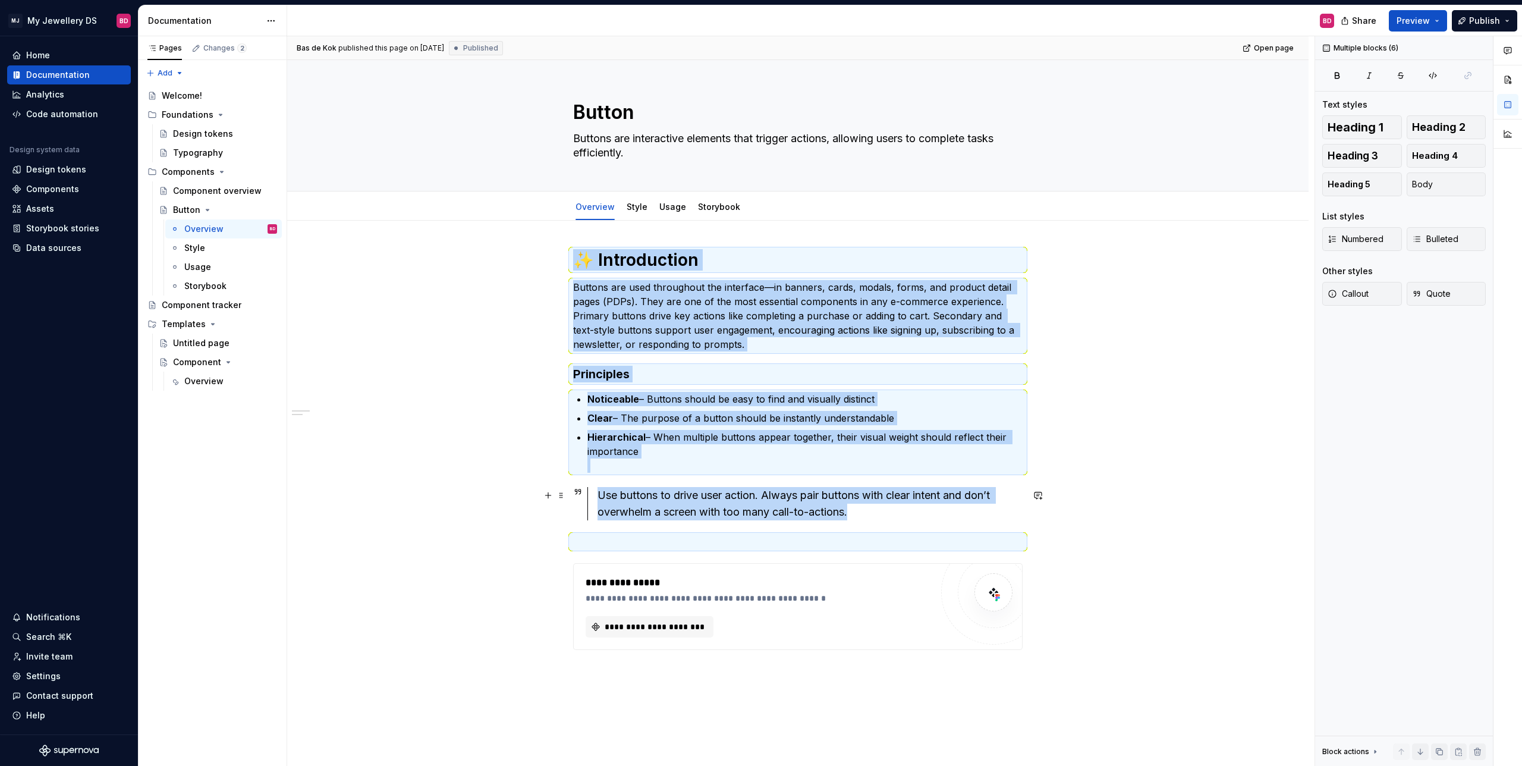
drag, startPoint x: 1102, startPoint y: 487, endPoint x: 1007, endPoint y: 451, distance: 101.1
click at [1102, 487] on div "**********" at bounding box center [798, 557] width 1022 height 673
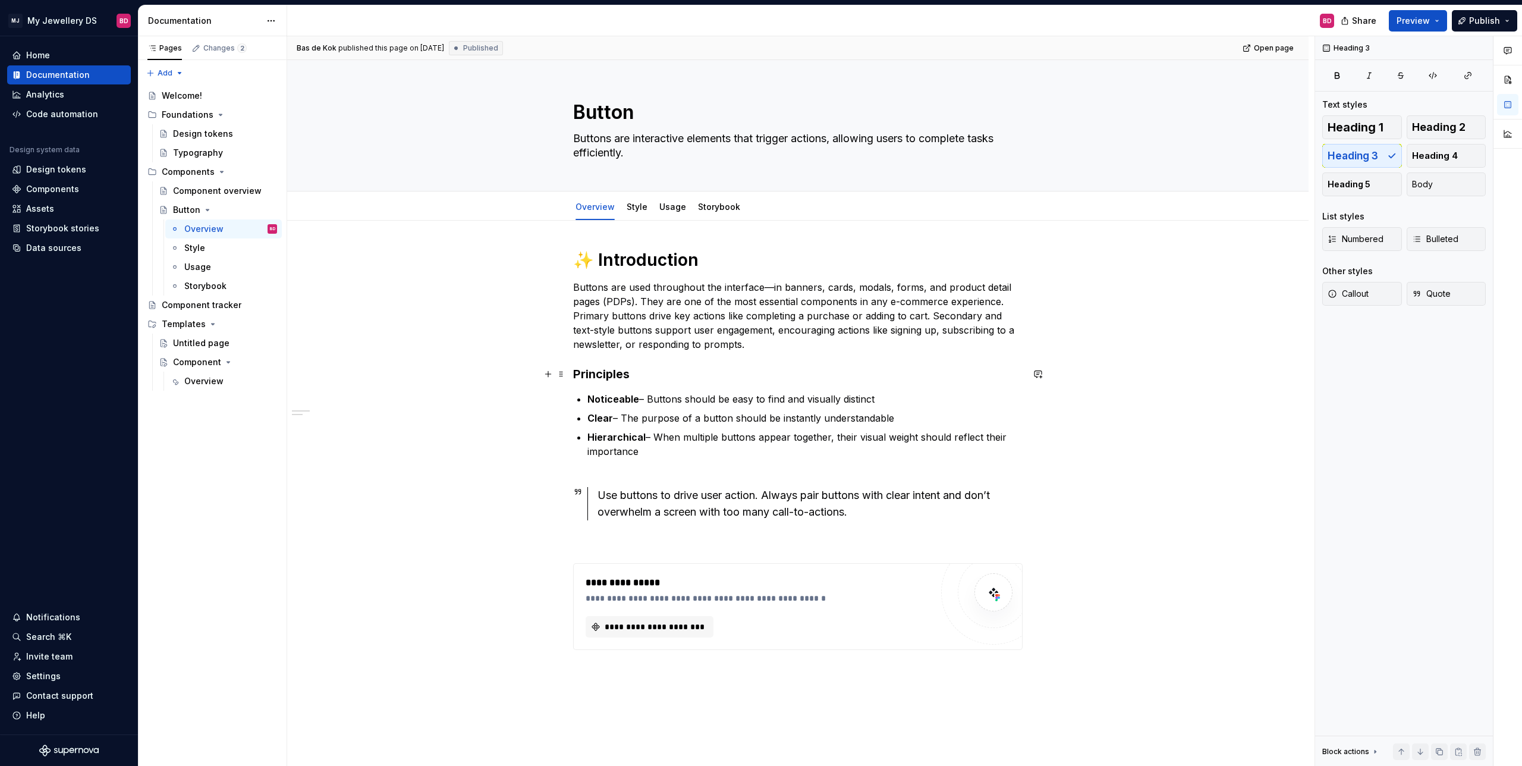
drag, startPoint x: 646, startPoint y: 375, endPoint x: 633, endPoint y: 375, distance: 13.1
click at [646, 375] on h3 "Principles" at bounding box center [798, 374] width 450 height 17
click at [633, 375] on h3 "Principles" at bounding box center [798, 374] width 450 height 17
click at [495, 350] on div "**********" at bounding box center [798, 557] width 1022 height 673
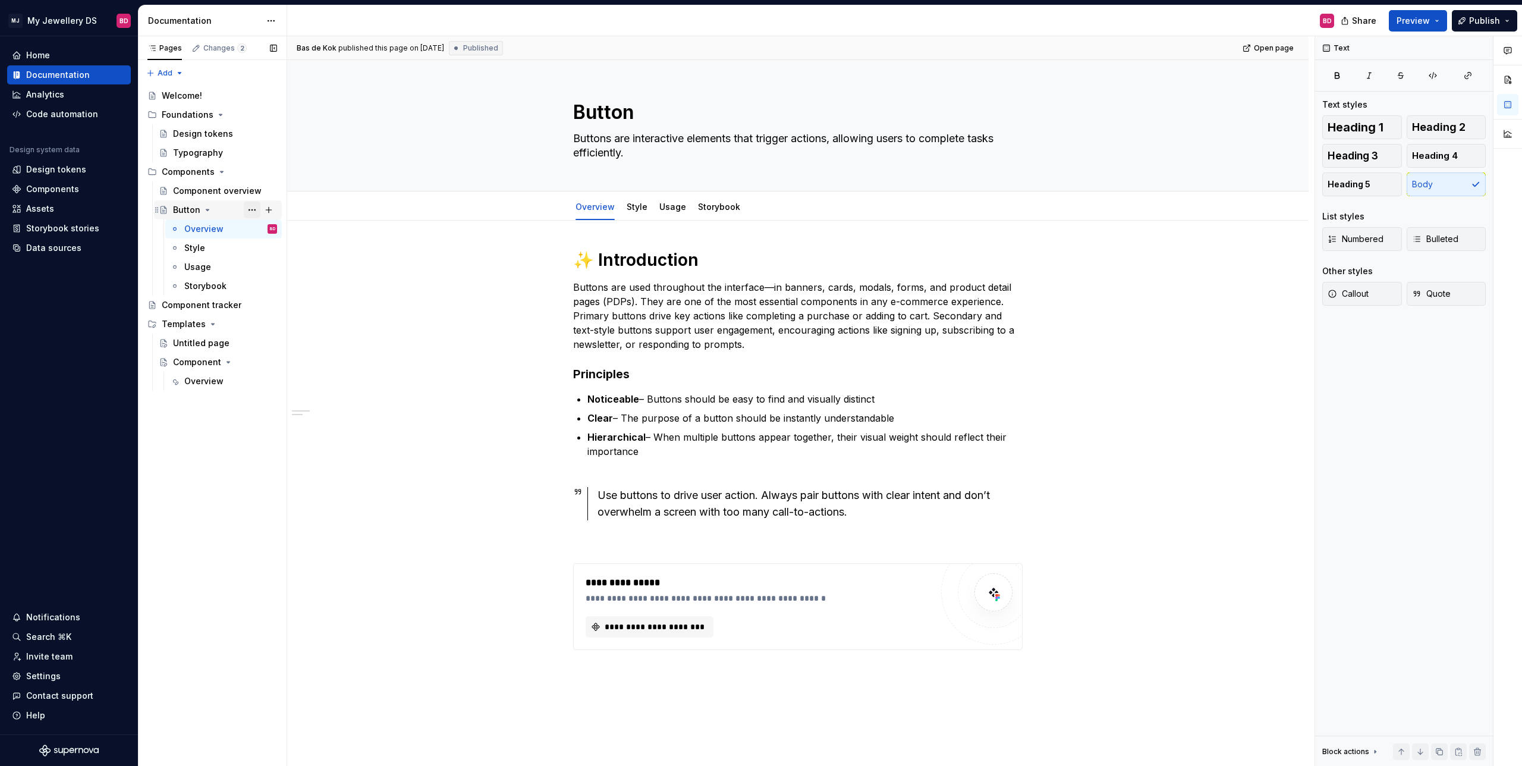
click at [253, 212] on button "Page tree" at bounding box center [252, 210] width 17 height 17
click at [307, 248] on div "Duplicate page" at bounding box center [324, 250] width 117 height 12
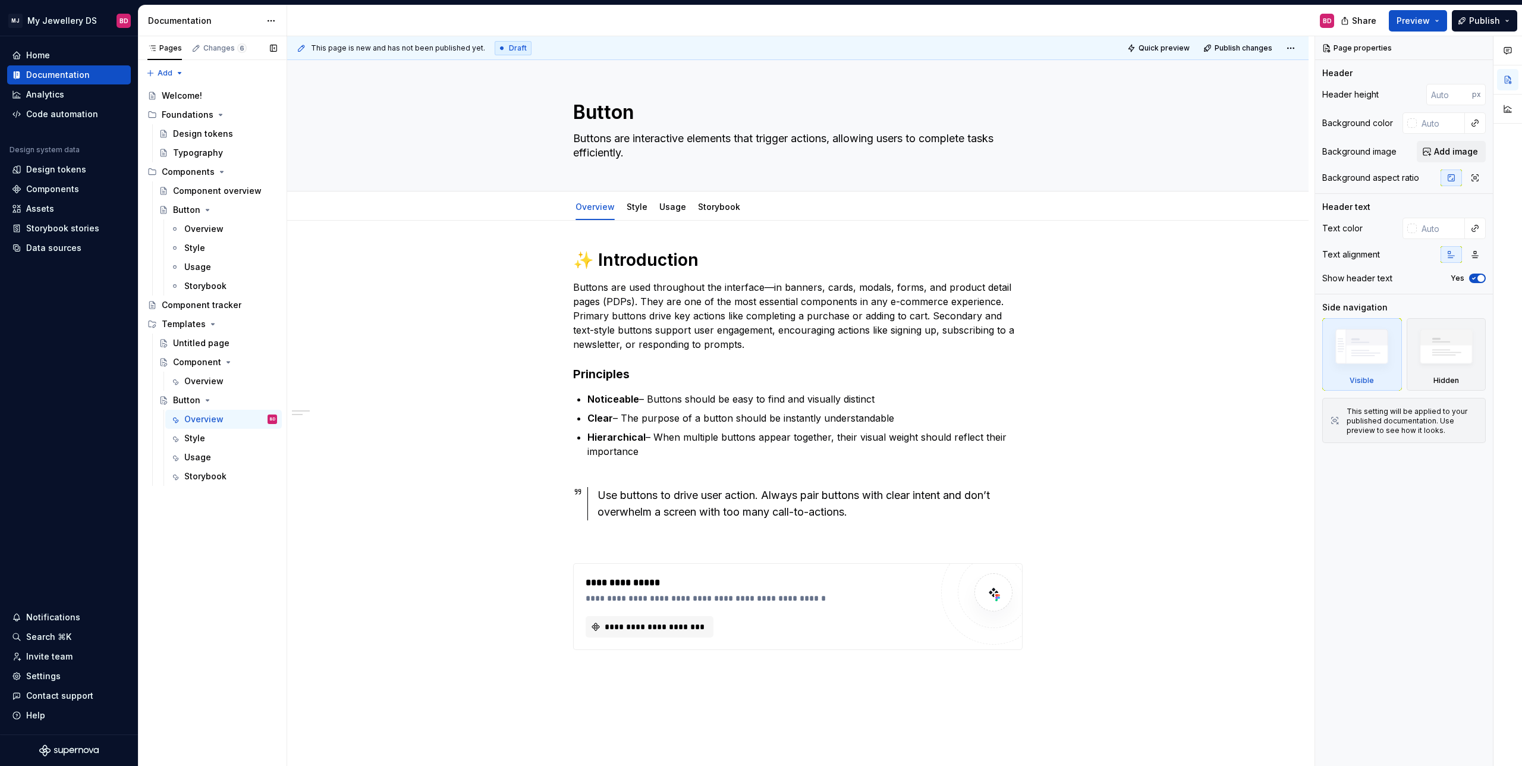
click at [0, 0] on button "Page tree" at bounding box center [0, 0] width 0 height 0
click at [304, 535] on div "Delete page" at bounding box center [324, 537] width 117 height 12
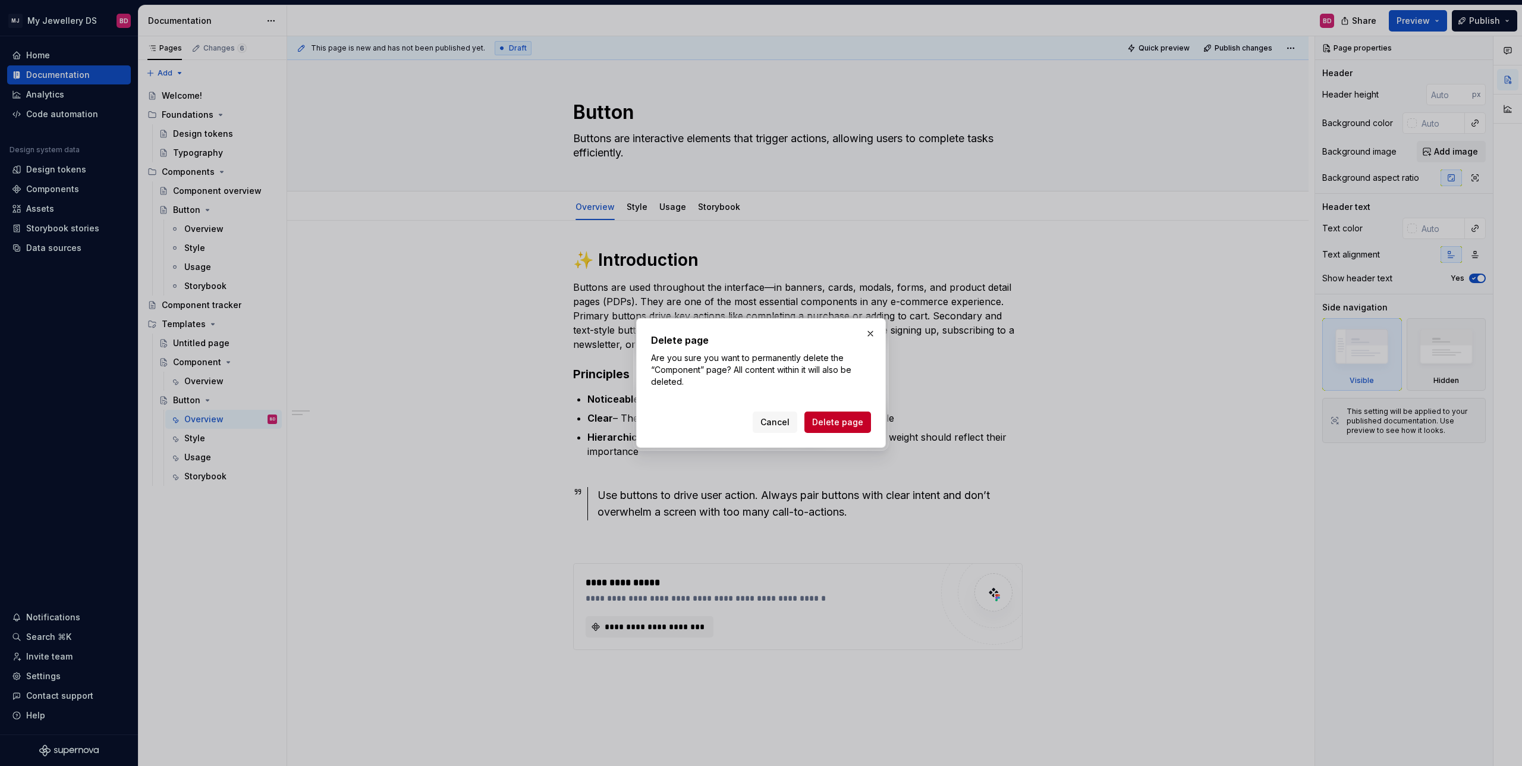
drag, startPoint x: 836, startPoint y: 422, endPoint x: 441, endPoint y: 376, distance: 396.9
click at [836, 422] on span "Delete page" at bounding box center [837, 422] width 51 height 12
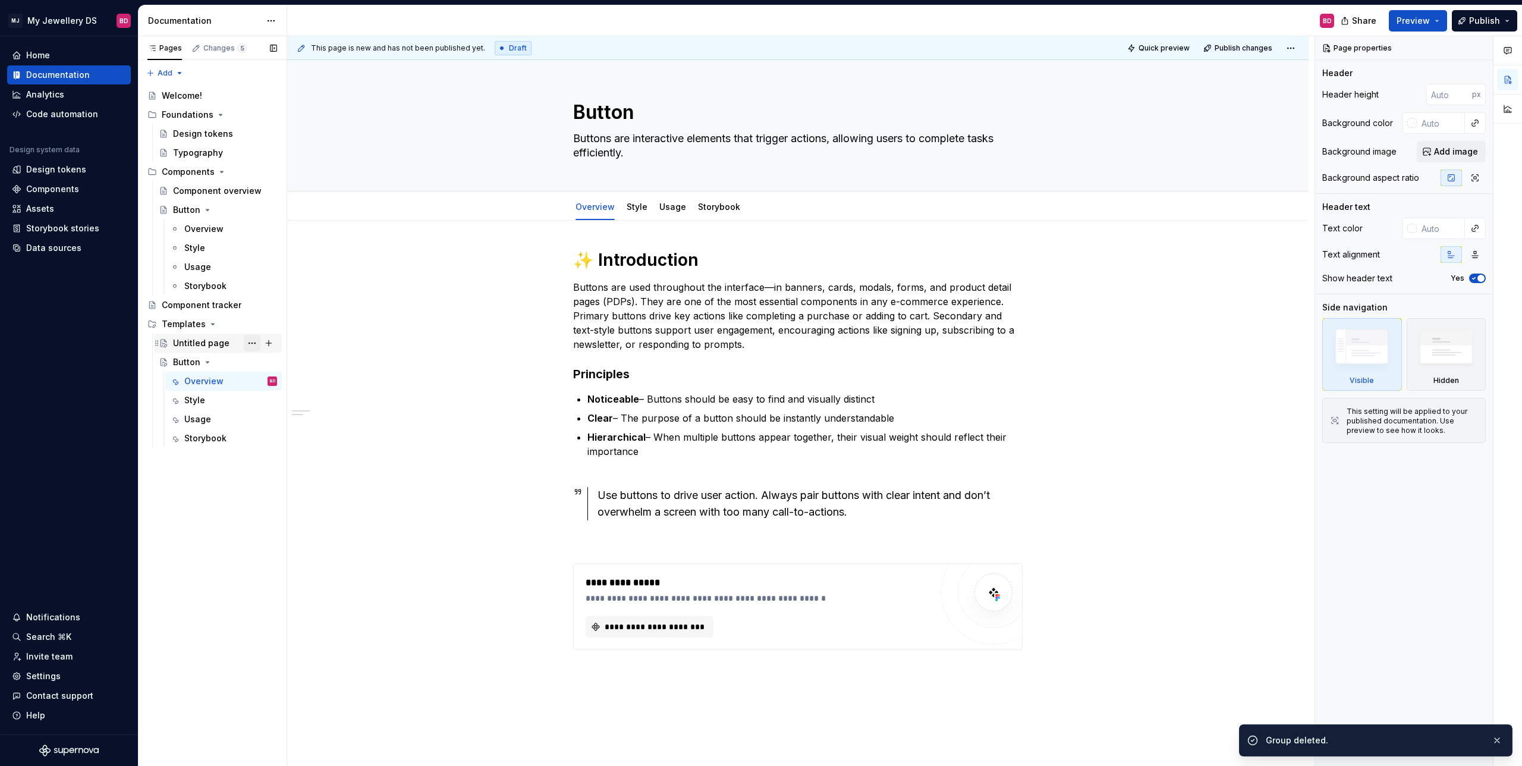
click at [254, 343] on button "Page tree" at bounding box center [252, 343] width 17 height 17
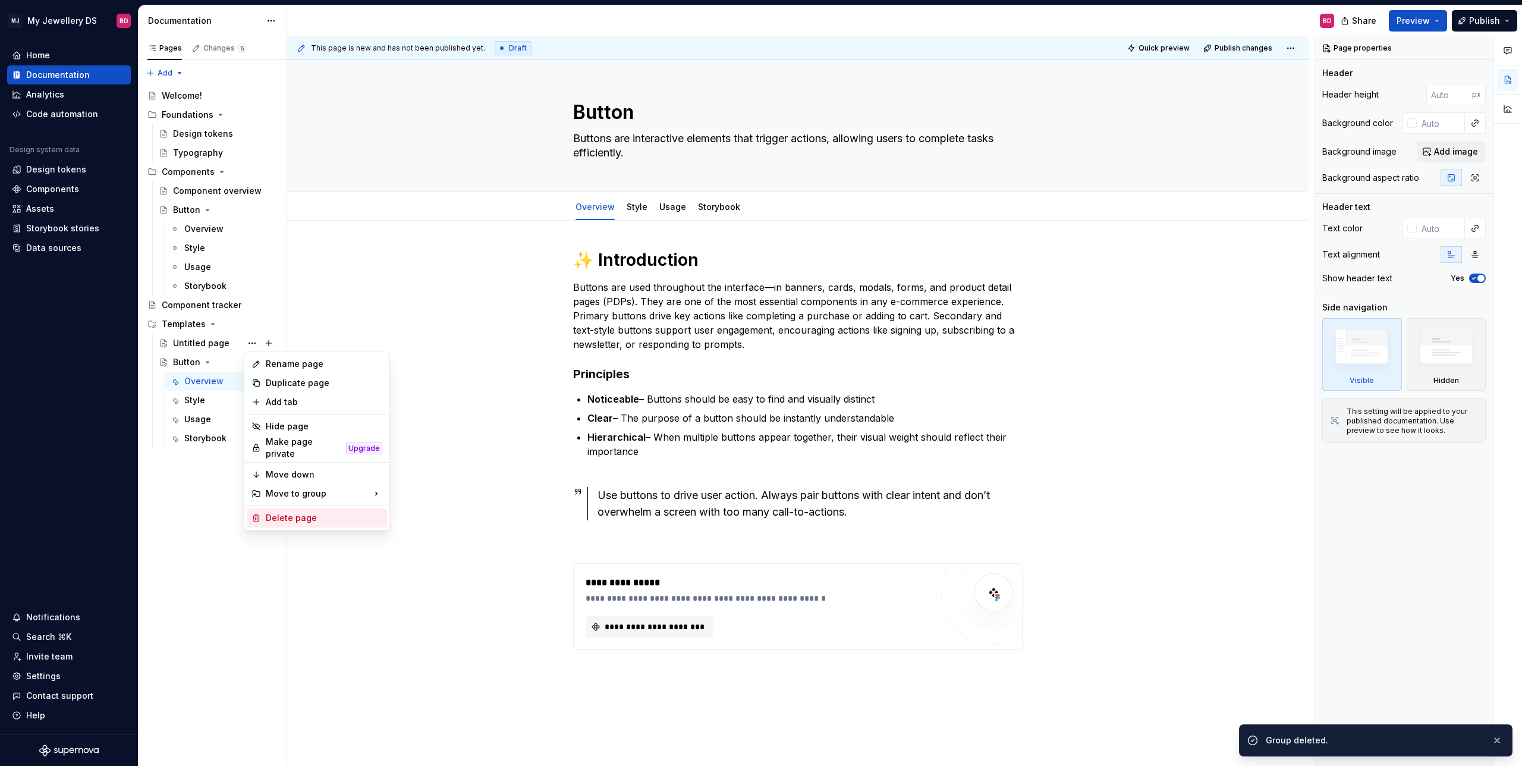
click at [303, 512] on div "Delete page" at bounding box center [324, 518] width 117 height 12
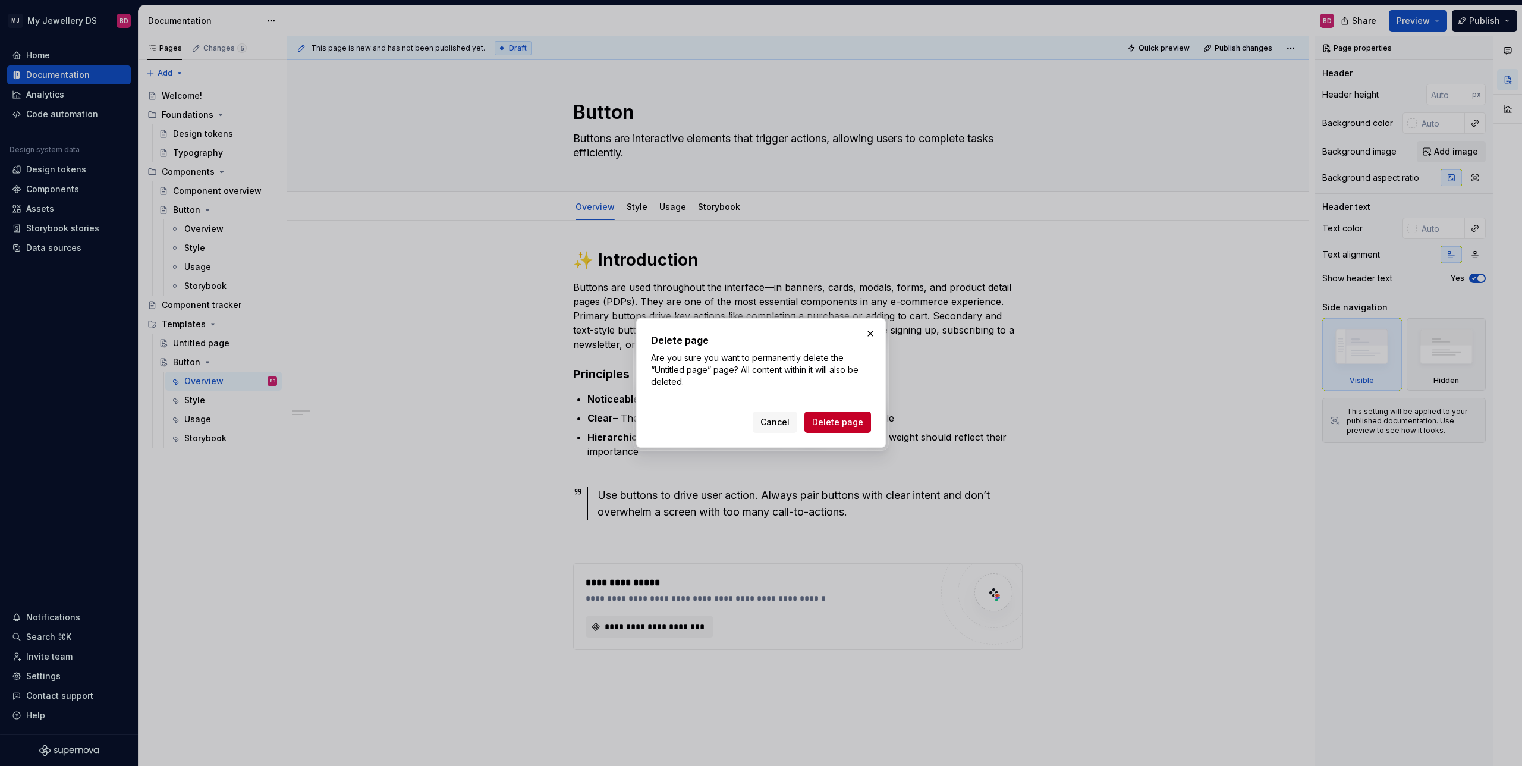
drag, startPoint x: 823, startPoint y: 423, endPoint x: 701, endPoint y: 415, distance: 122.8
click at [822, 423] on span "Delete page" at bounding box center [837, 422] width 51 height 12
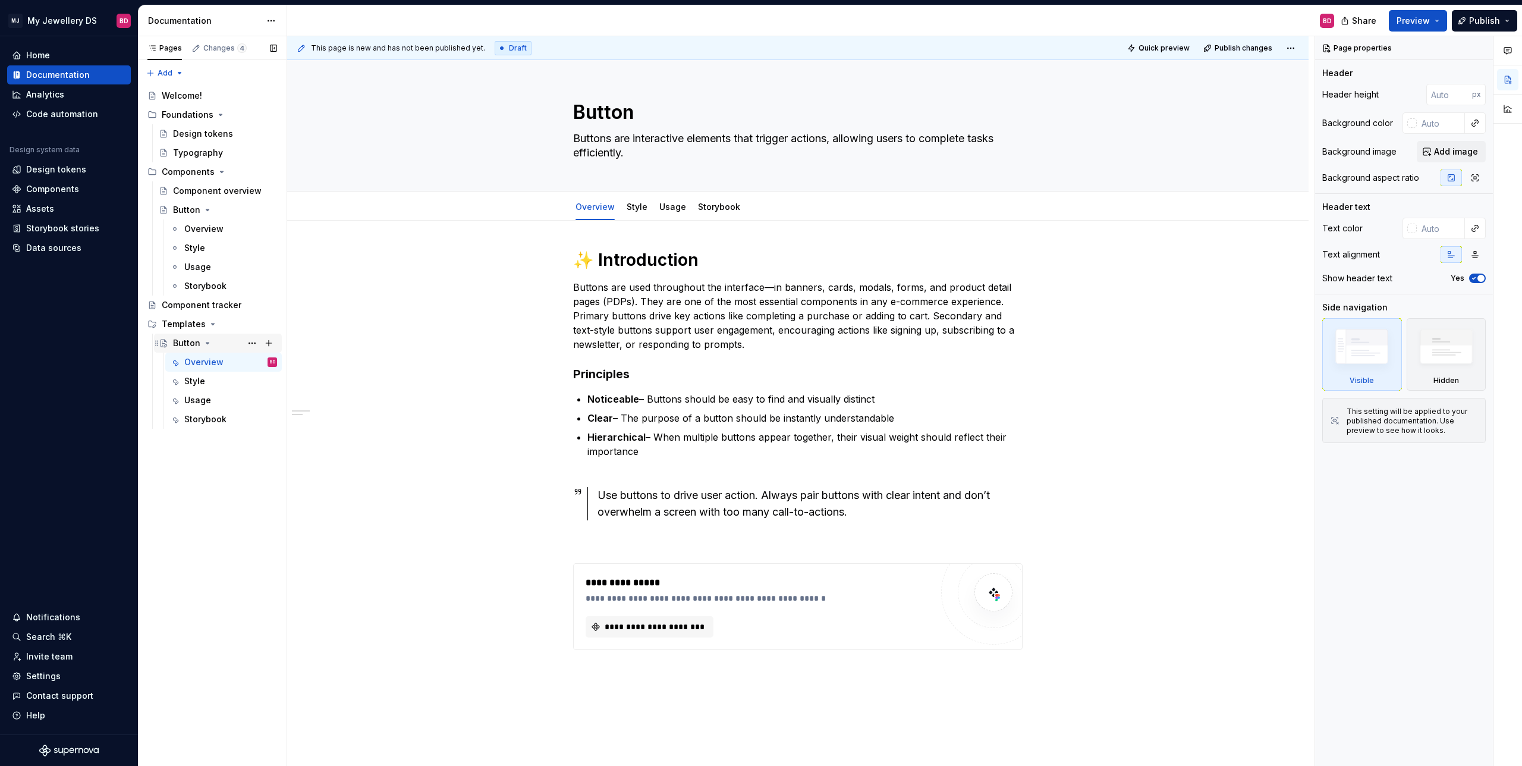
click at [189, 343] on div "Button" at bounding box center [186, 343] width 27 height 12
click at [189, 344] on div "Button" at bounding box center [186, 343] width 27 height 12
click at [250, 343] on button "Page tree" at bounding box center [252, 343] width 17 height 17
click at [304, 366] on div "Rename page" at bounding box center [324, 364] width 117 height 12
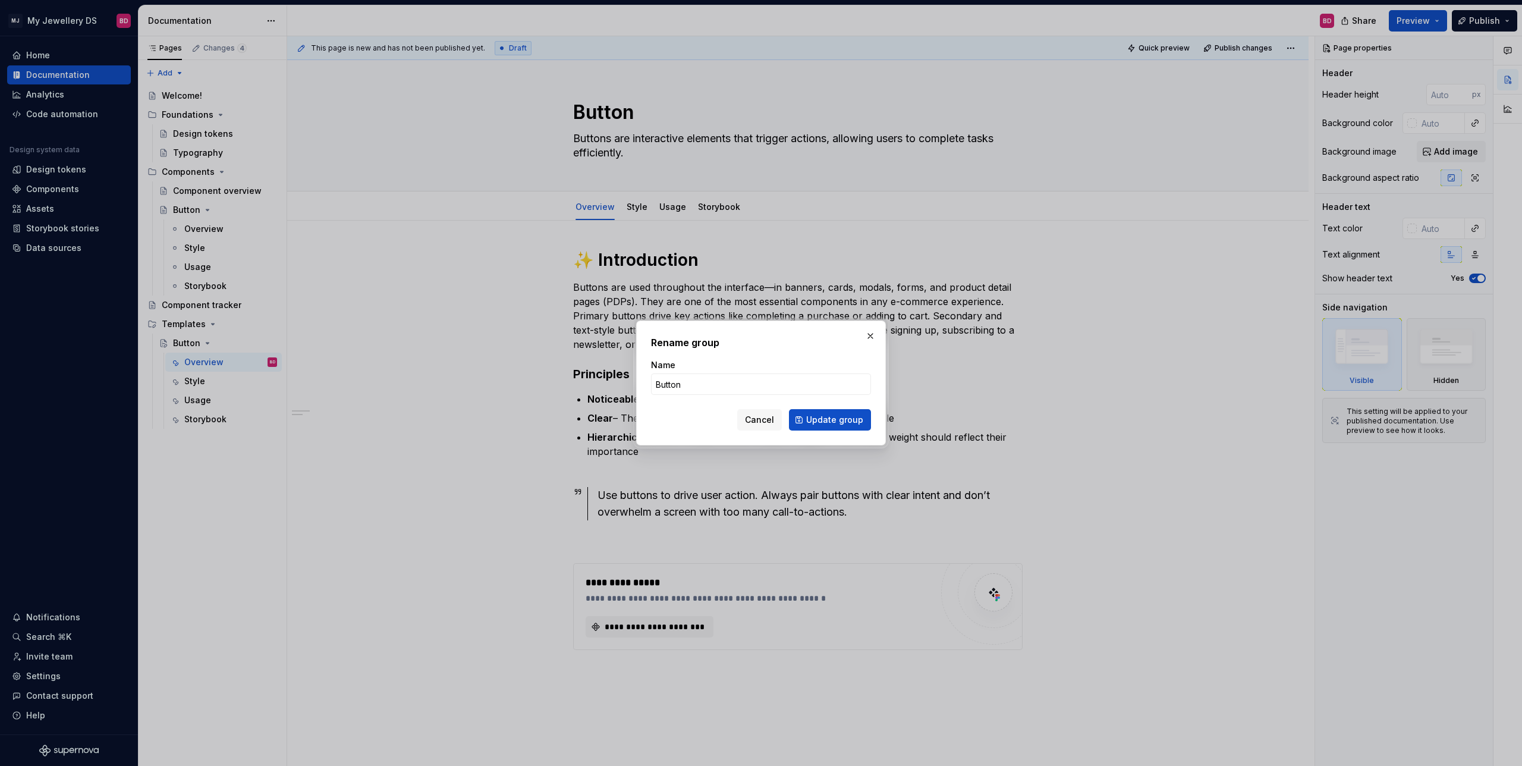
type textarea "*"
type input "Component Template"
click button "Update group" at bounding box center [830, 419] width 82 height 21
type textarea "*"
type textarea "Component Template"
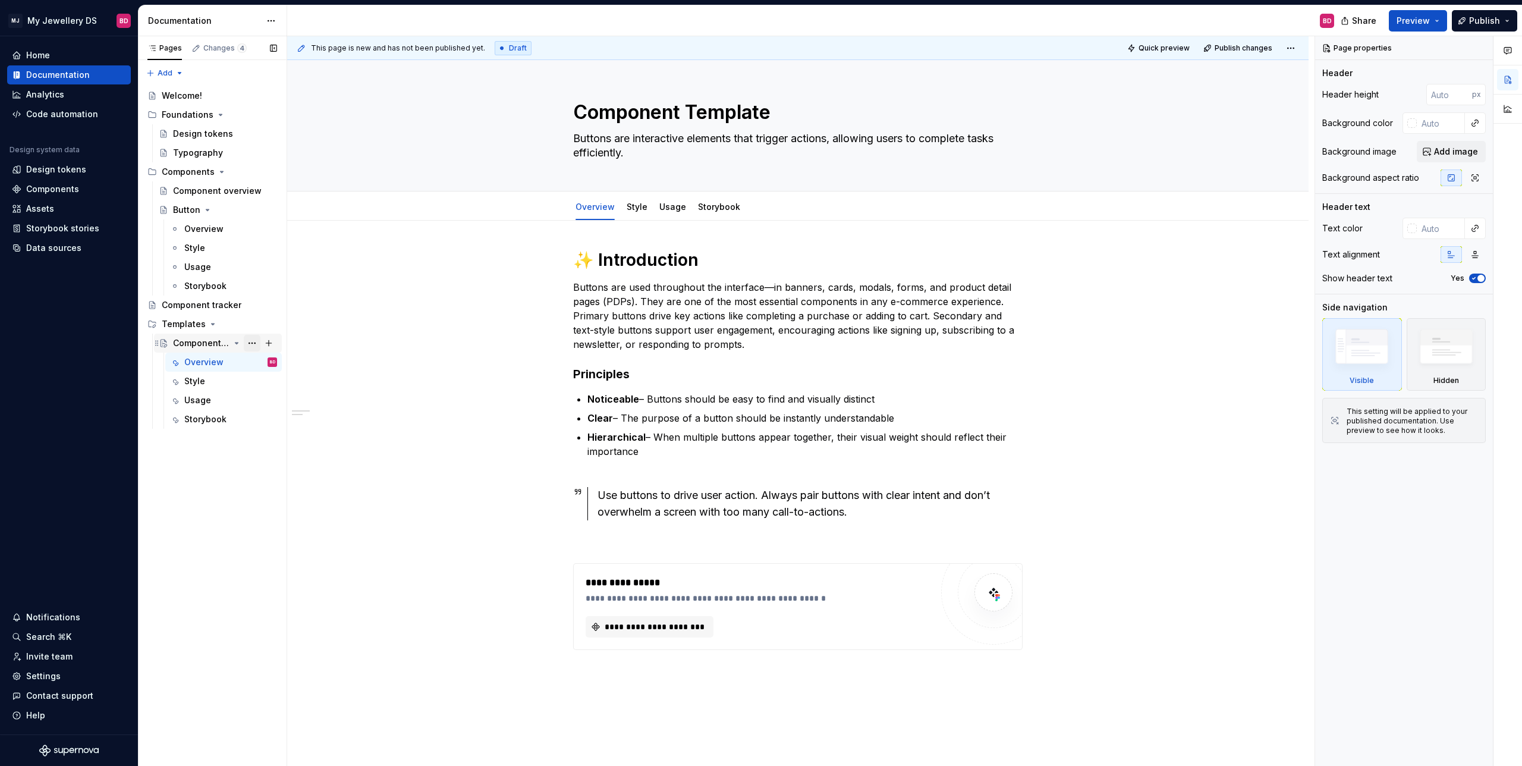
click at [254, 343] on button "Page tree" at bounding box center [252, 343] width 17 height 17
click at [335, 410] on div "Hide page" at bounding box center [324, 407] width 117 height 12
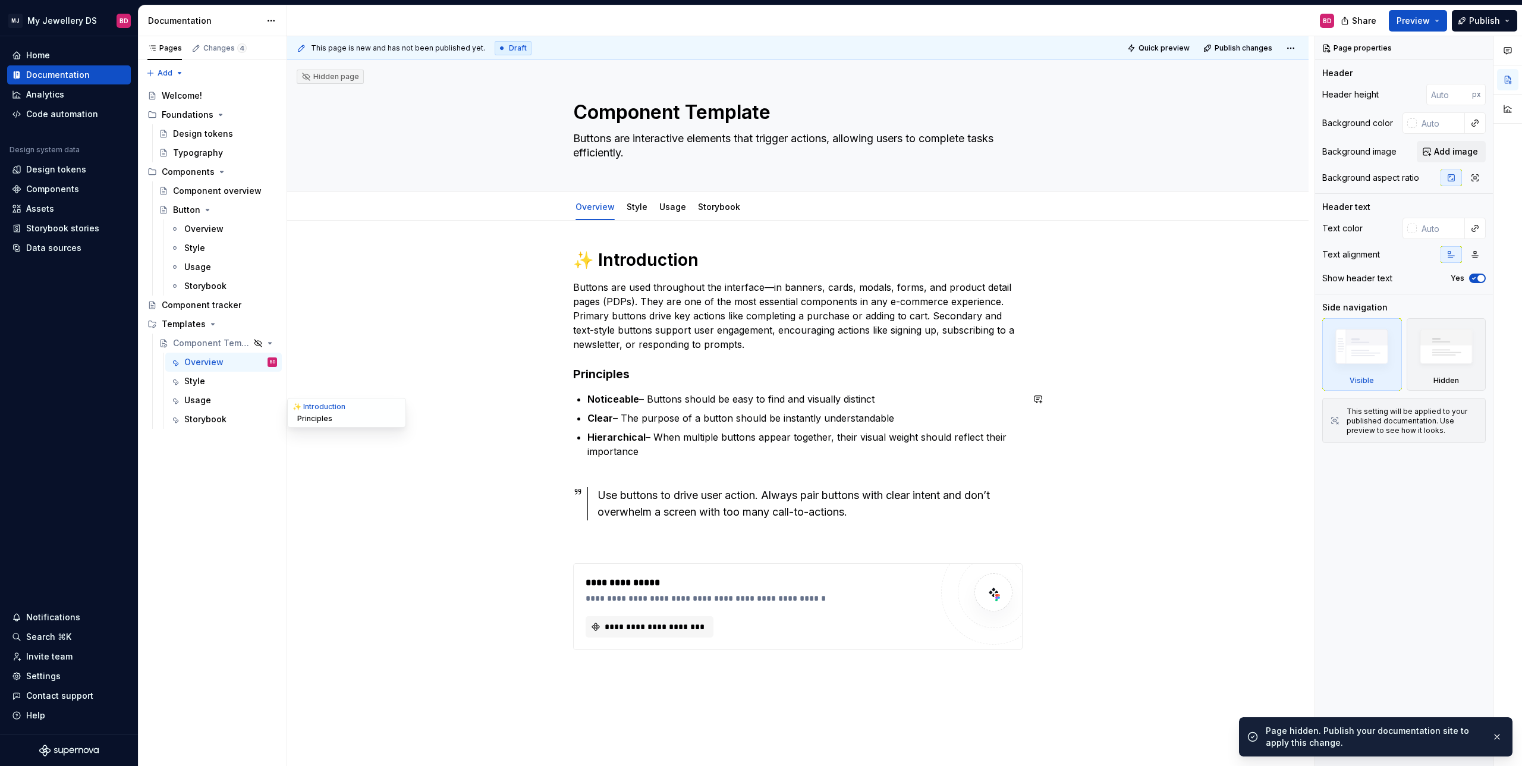
click at [326, 413] on button "Principles" at bounding box center [346, 419] width 113 height 12
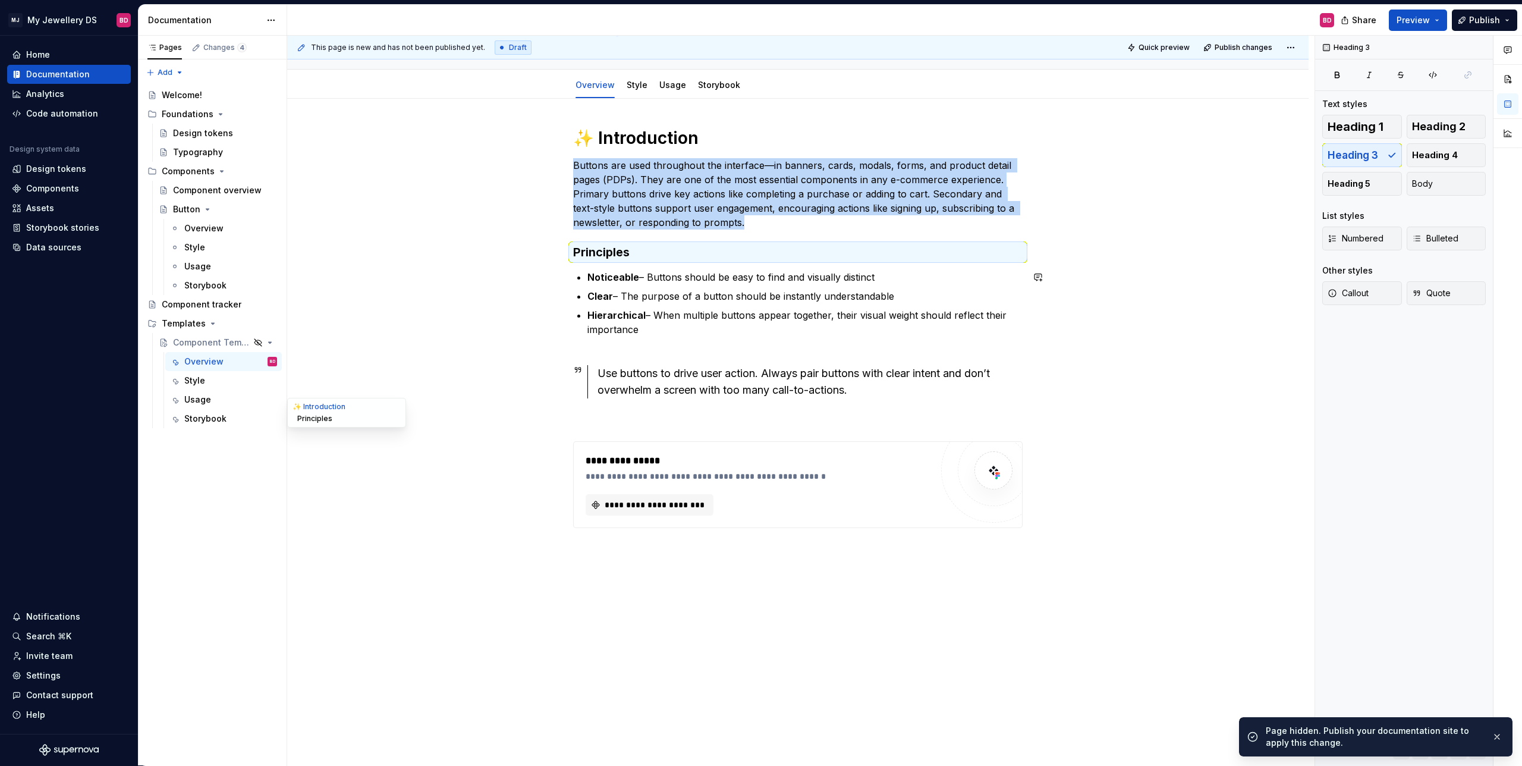
scroll to position [127, 0]
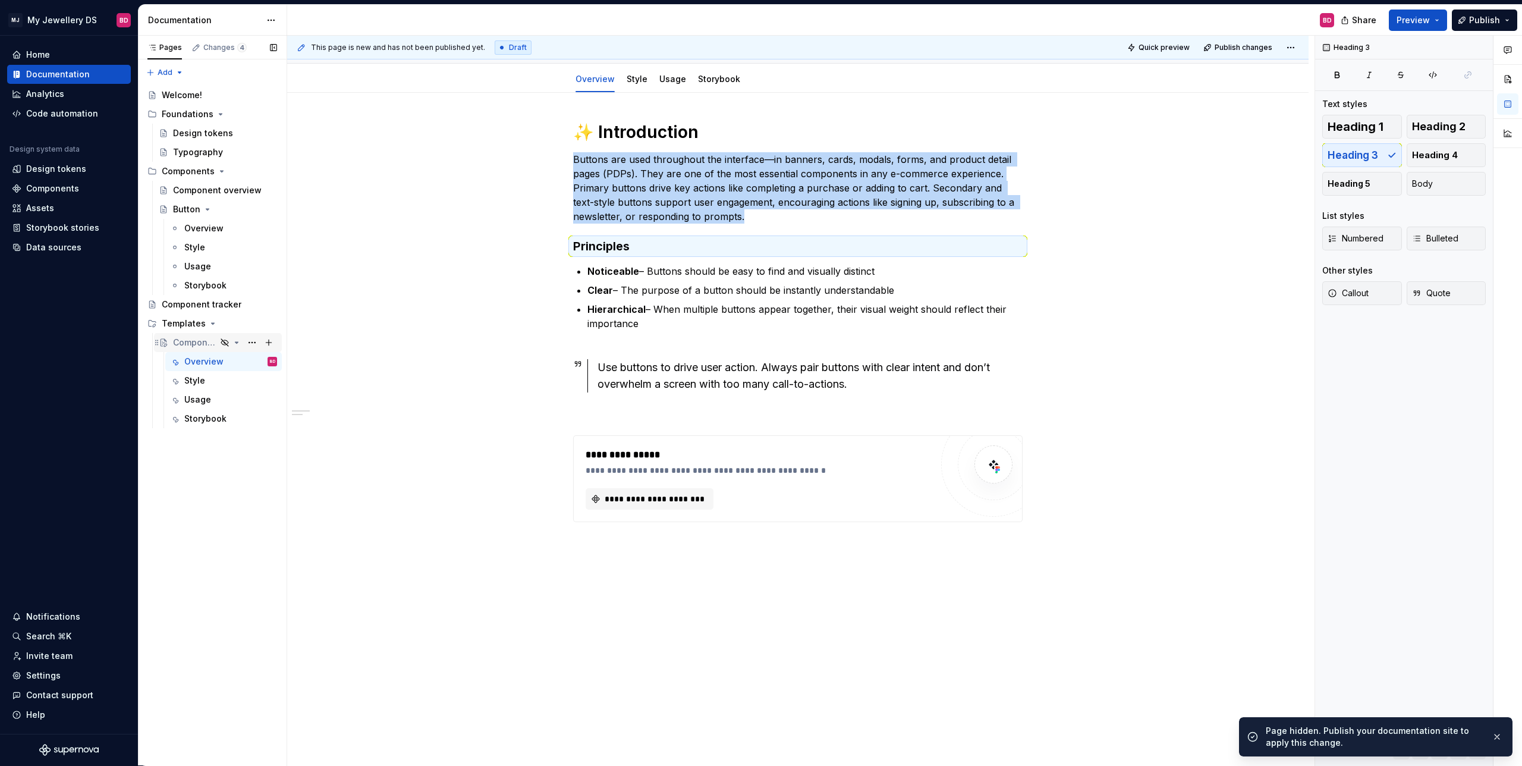
click at [215, 349] on div "Component Template" at bounding box center [225, 342] width 104 height 17
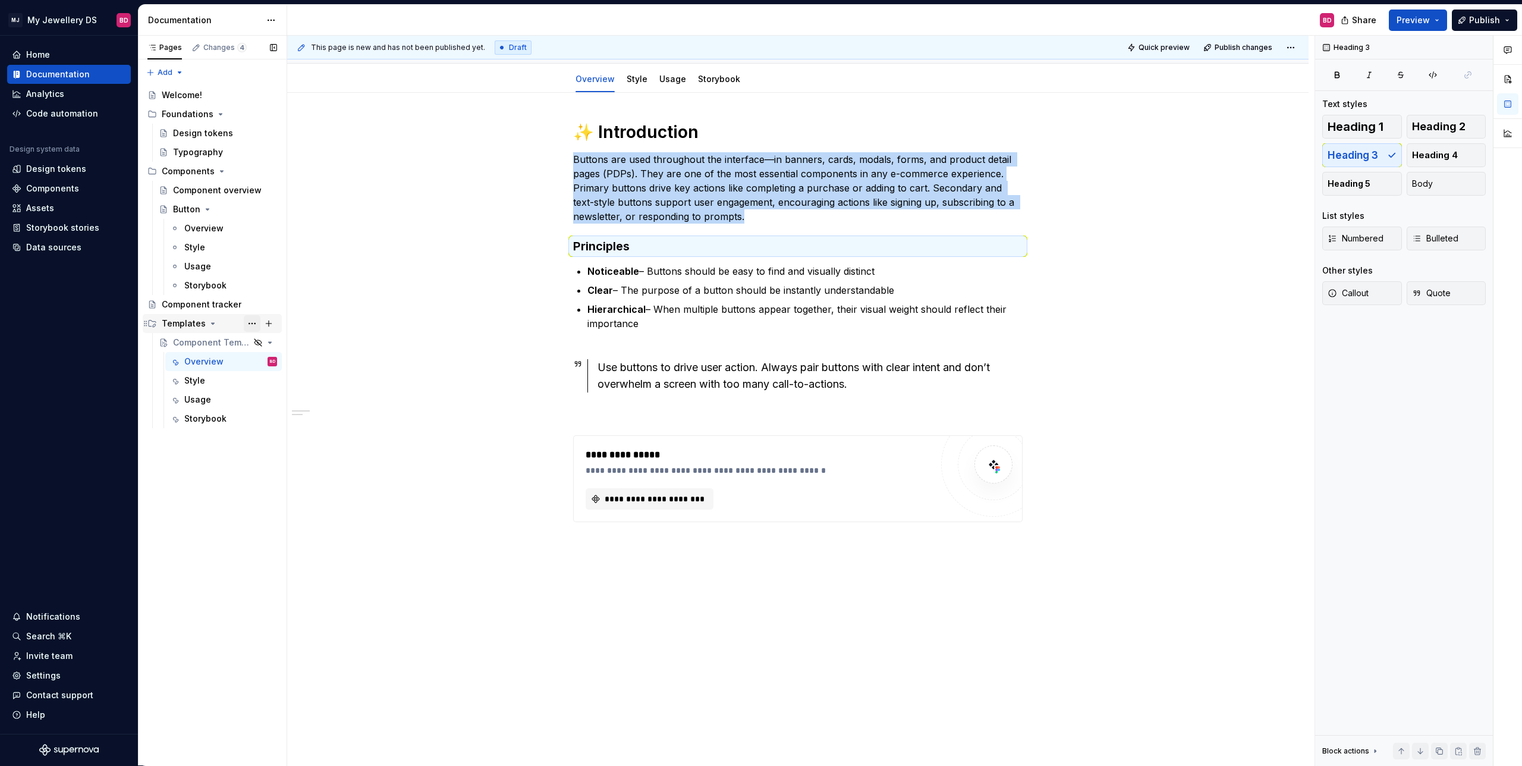
click at [248, 324] on button "Page tree" at bounding box center [252, 323] width 17 height 17
click at [290, 402] on div "Hide group" at bounding box center [324, 407] width 117 height 12
click at [215, 363] on div "Overview" at bounding box center [203, 362] width 39 height 12
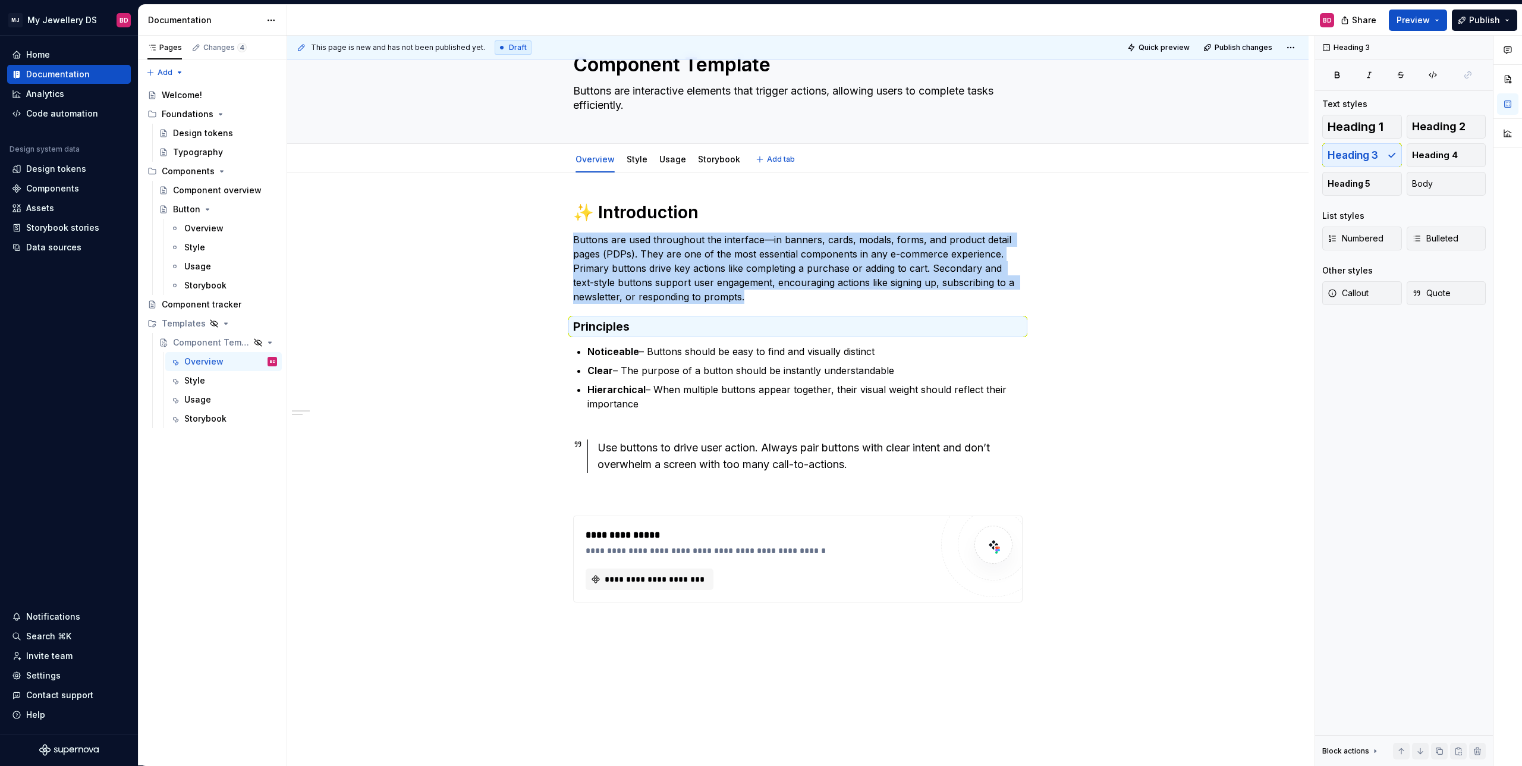
scroll to position [0, 0]
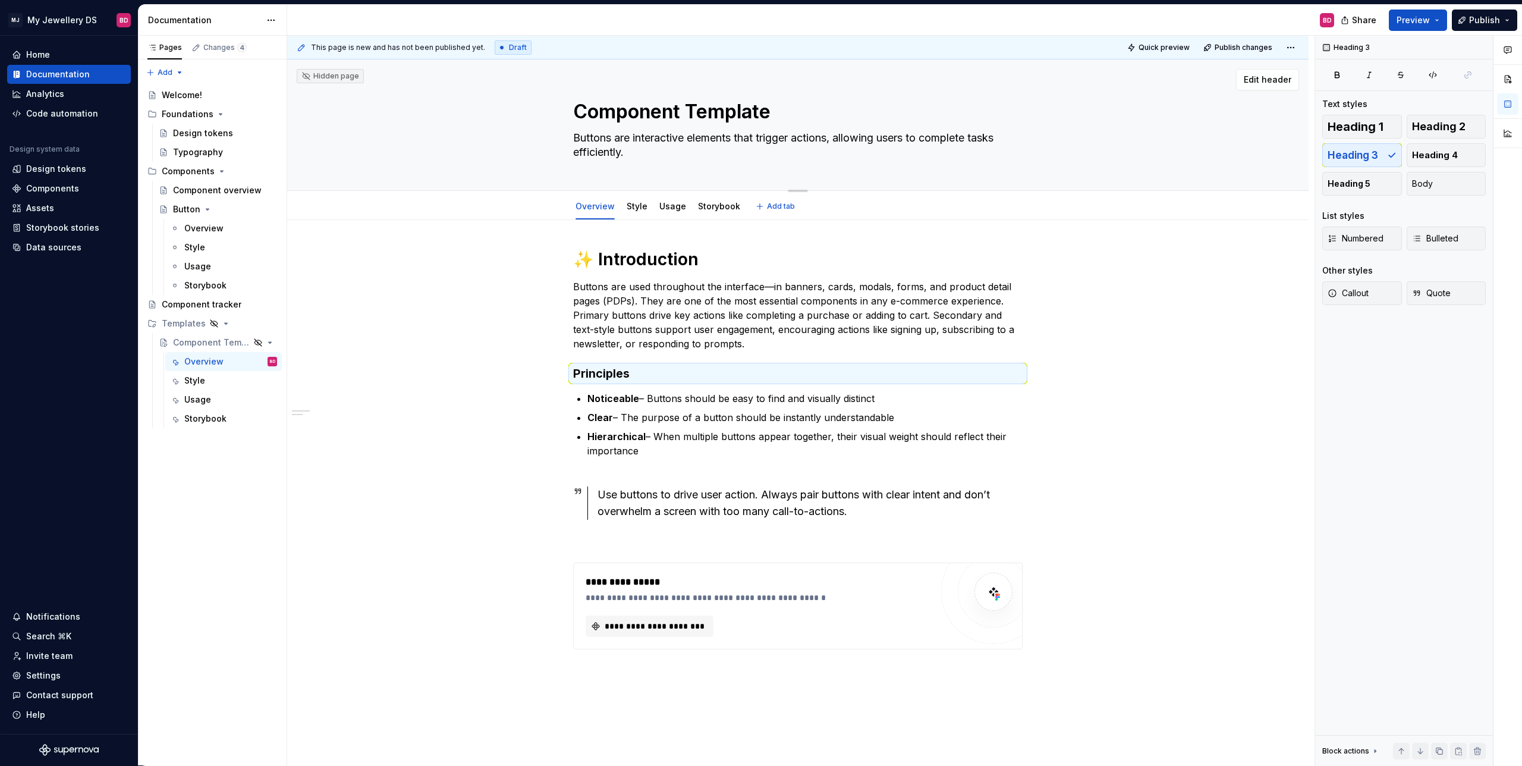
click at [650, 155] on textarea "Buttons are interactive elements that trigger actions, allowing users to comple…" at bounding box center [796, 144] width 450 height 33
click at [650, 154] on textarea "Buttons are interactive elements that trigger actions, allowing users to comple…" at bounding box center [796, 144] width 450 height 33
click at [197, 349] on div "Component Template" at bounding box center [225, 342] width 104 height 17
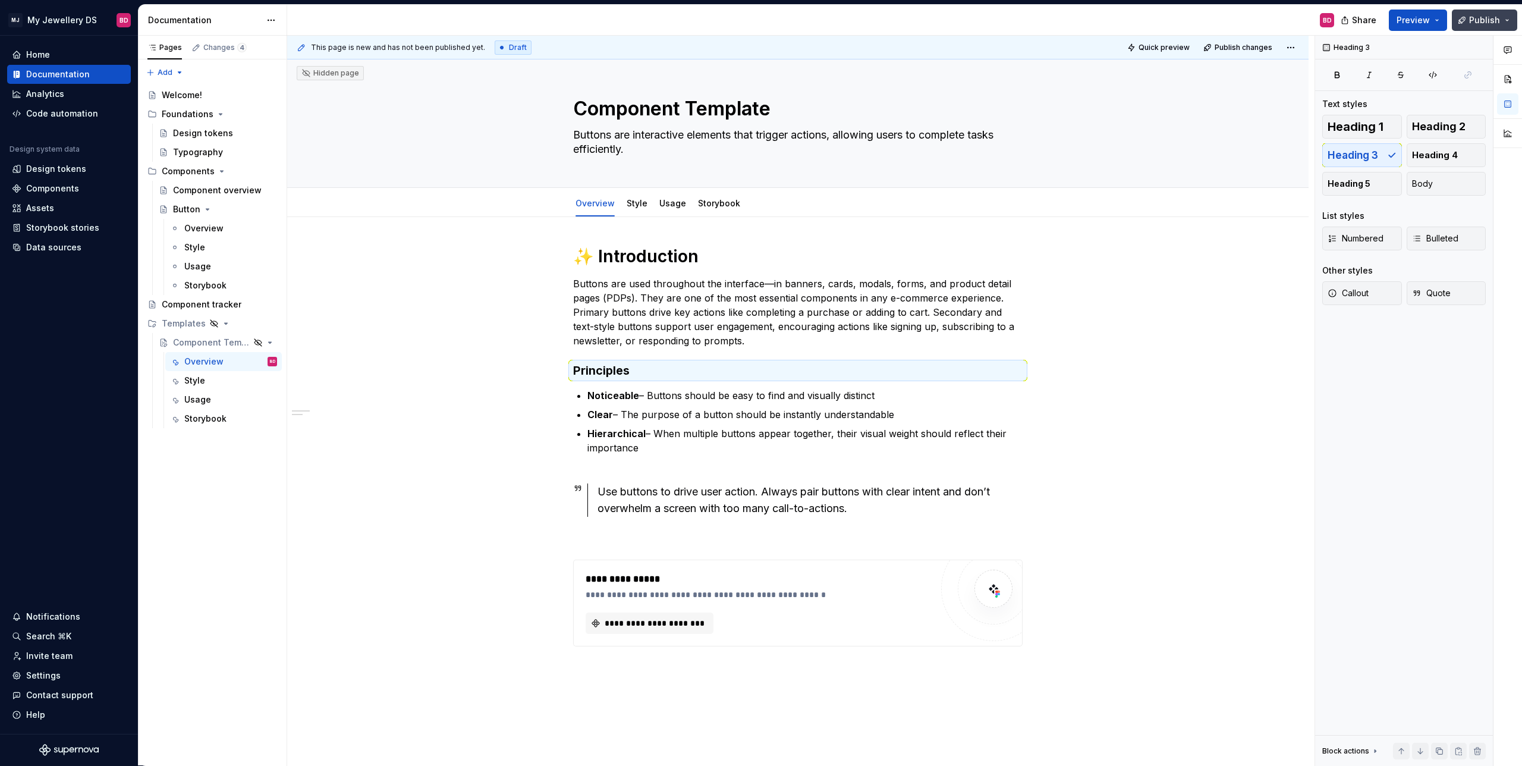
click at [1479, 26] on span "Publish" at bounding box center [1485, 20] width 31 height 12
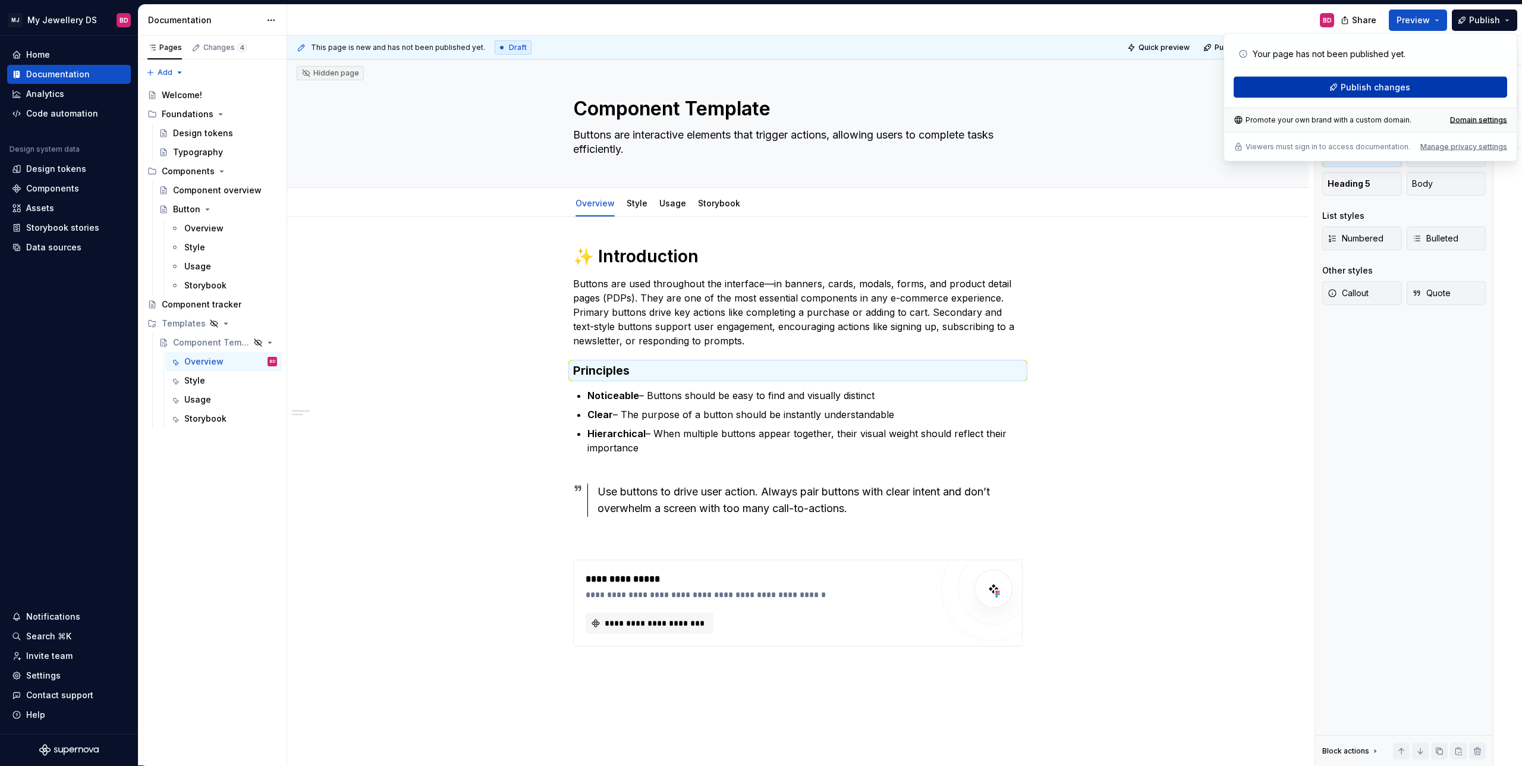
click at [1358, 84] on span "Publish changes" at bounding box center [1376, 87] width 70 height 12
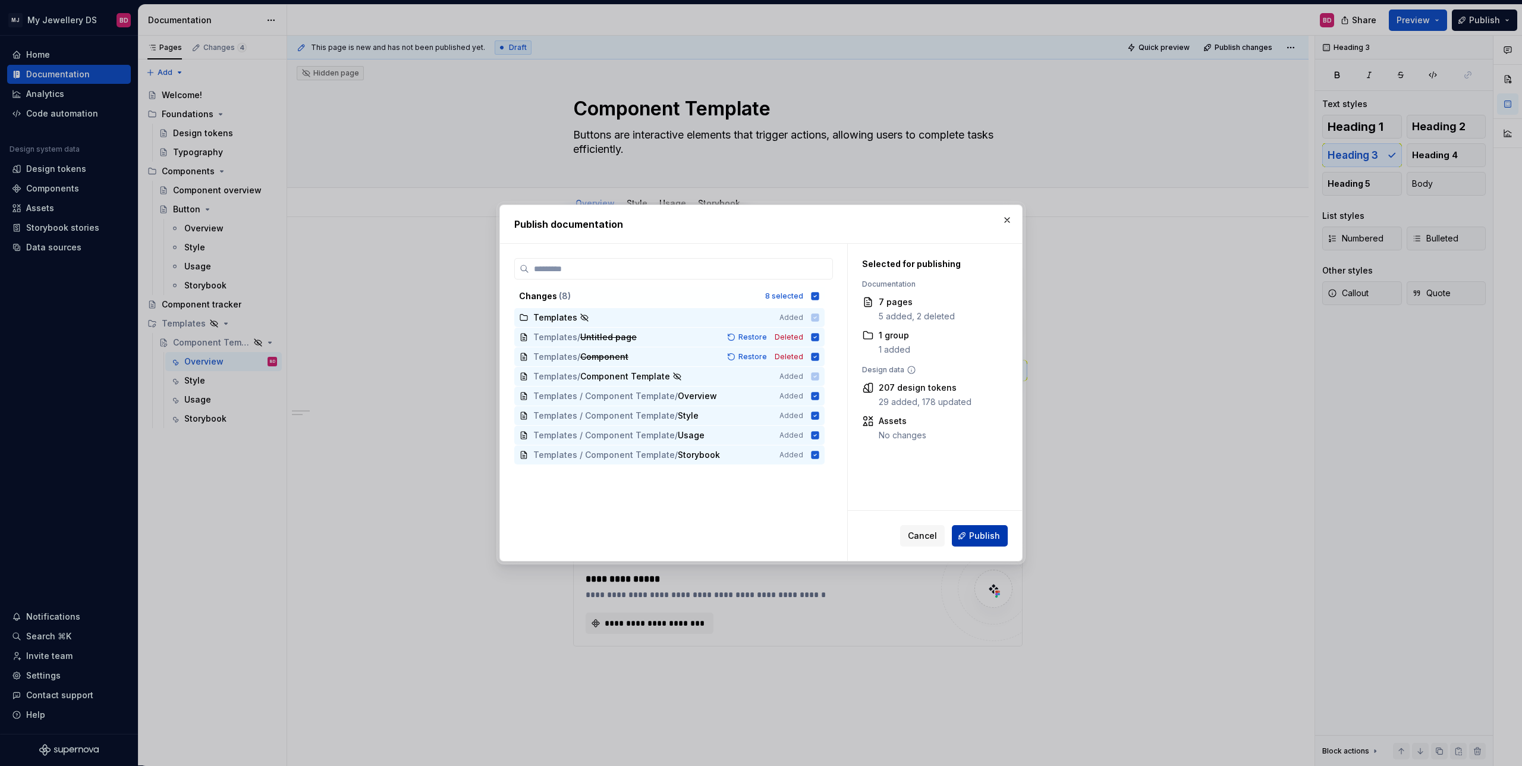
click at [980, 528] on button "Publish" at bounding box center [980, 535] width 56 height 21
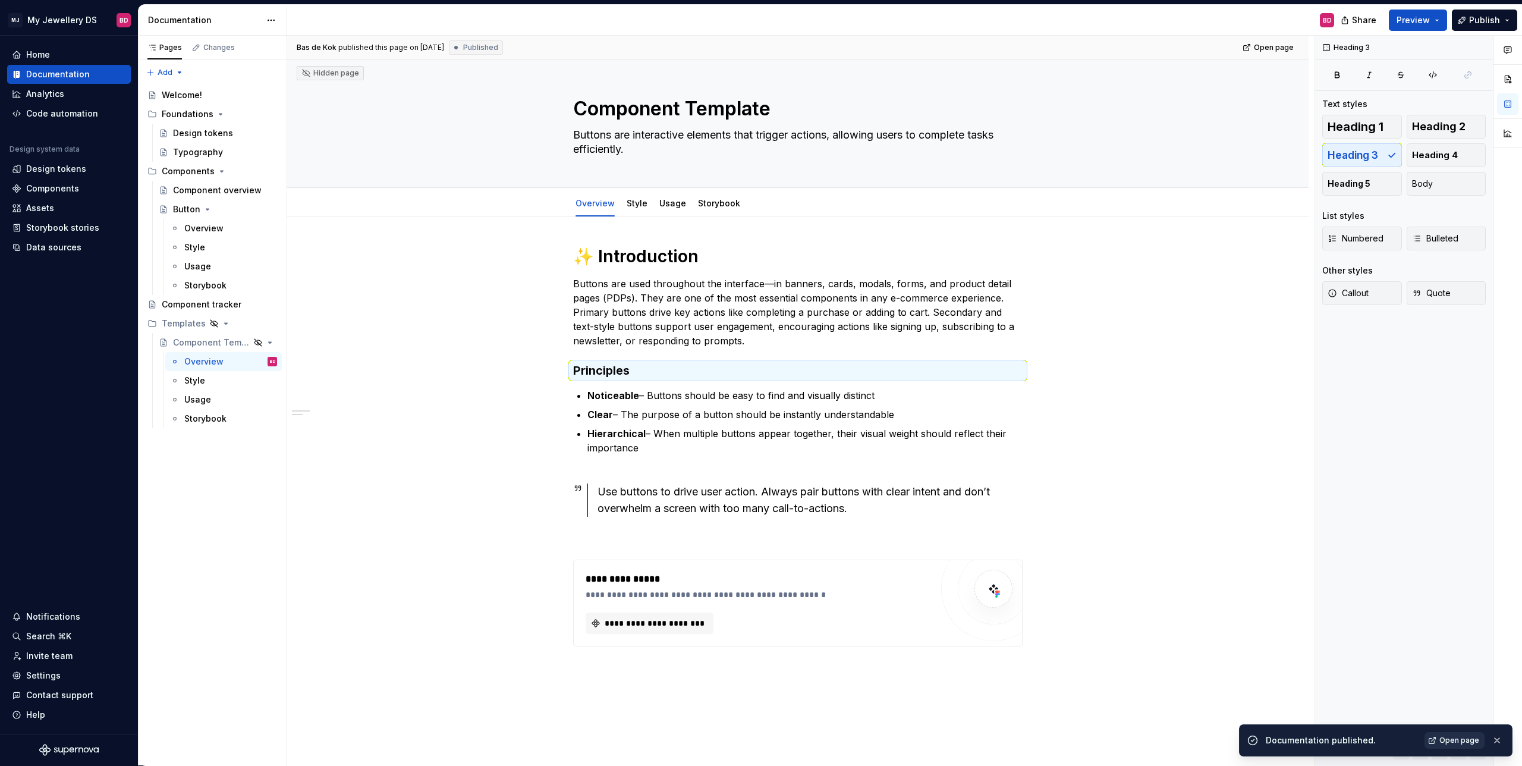
click at [1453, 738] on span "Open page" at bounding box center [1460, 741] width 40 height 10
click at [1504, 20] on button "Publish" at bounding box center [1484, 20] width 65 height 21
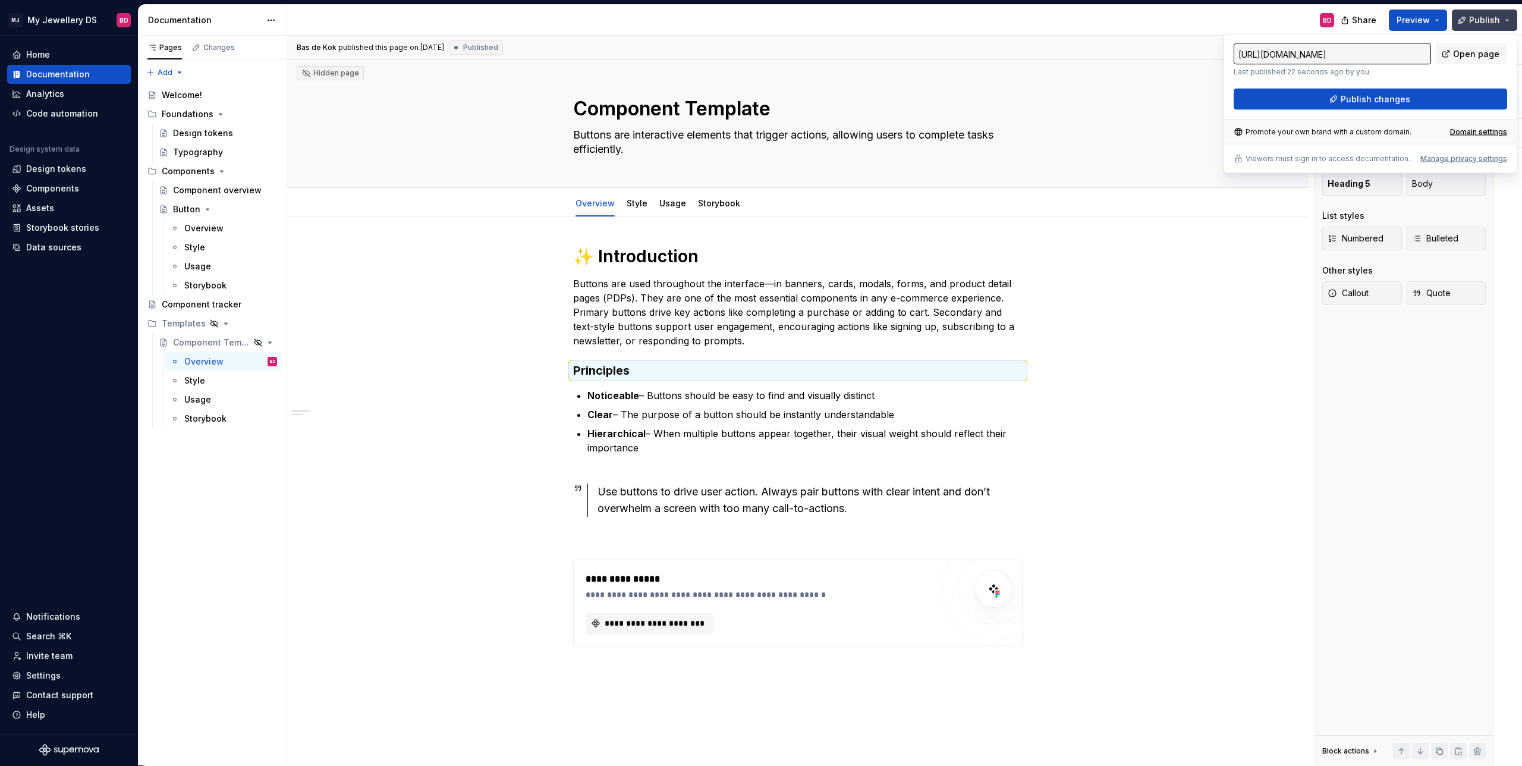
type textarea "*"
click at [1490, 134] on div "Domain settings" at bounding box center [1479, 132] width 57 height 10
type input "[URL][DOMAIN_NAME]"
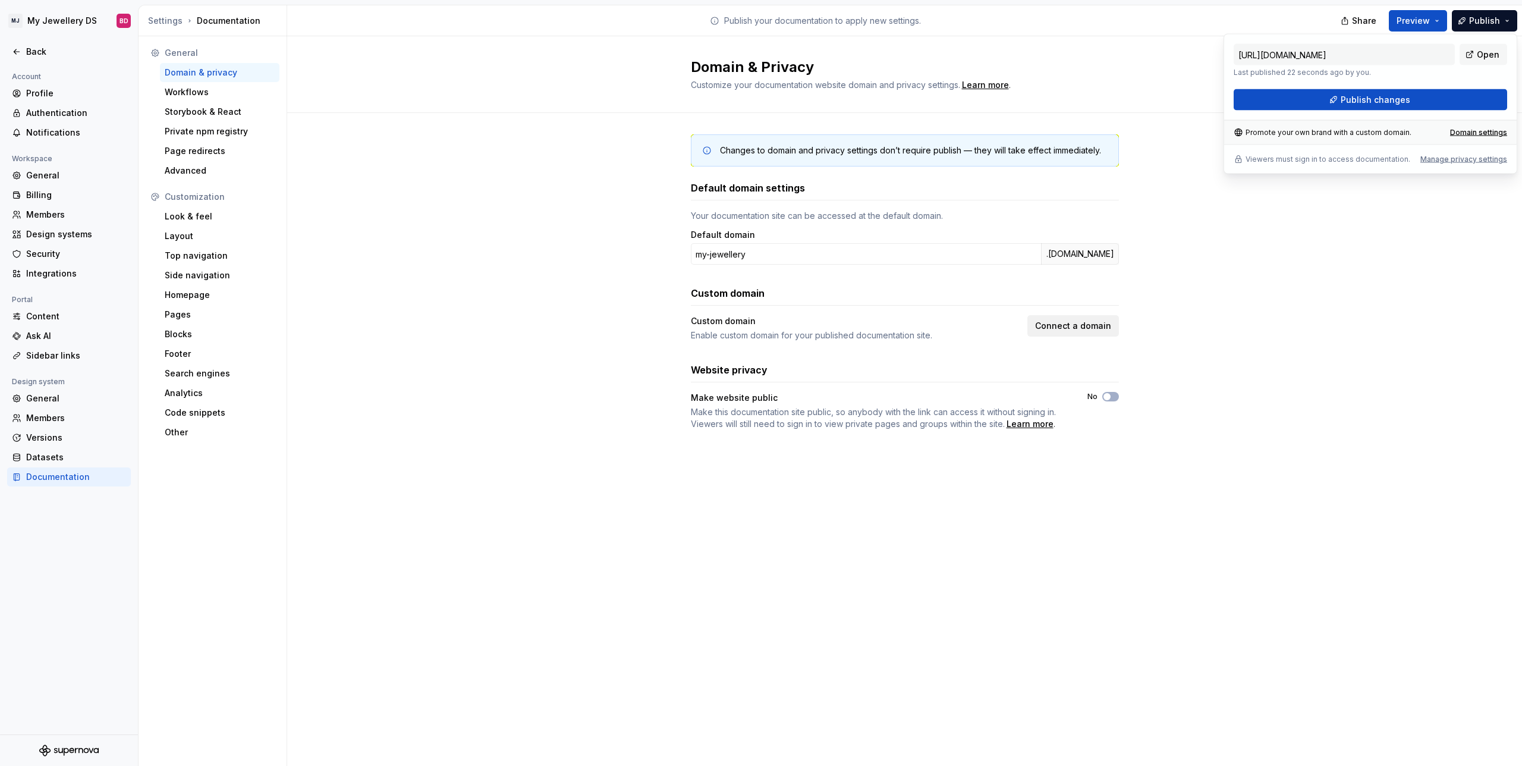
click at [1086, 325] on span "Connect a domain" at bounding box center [1073, 326] width 76 height 12
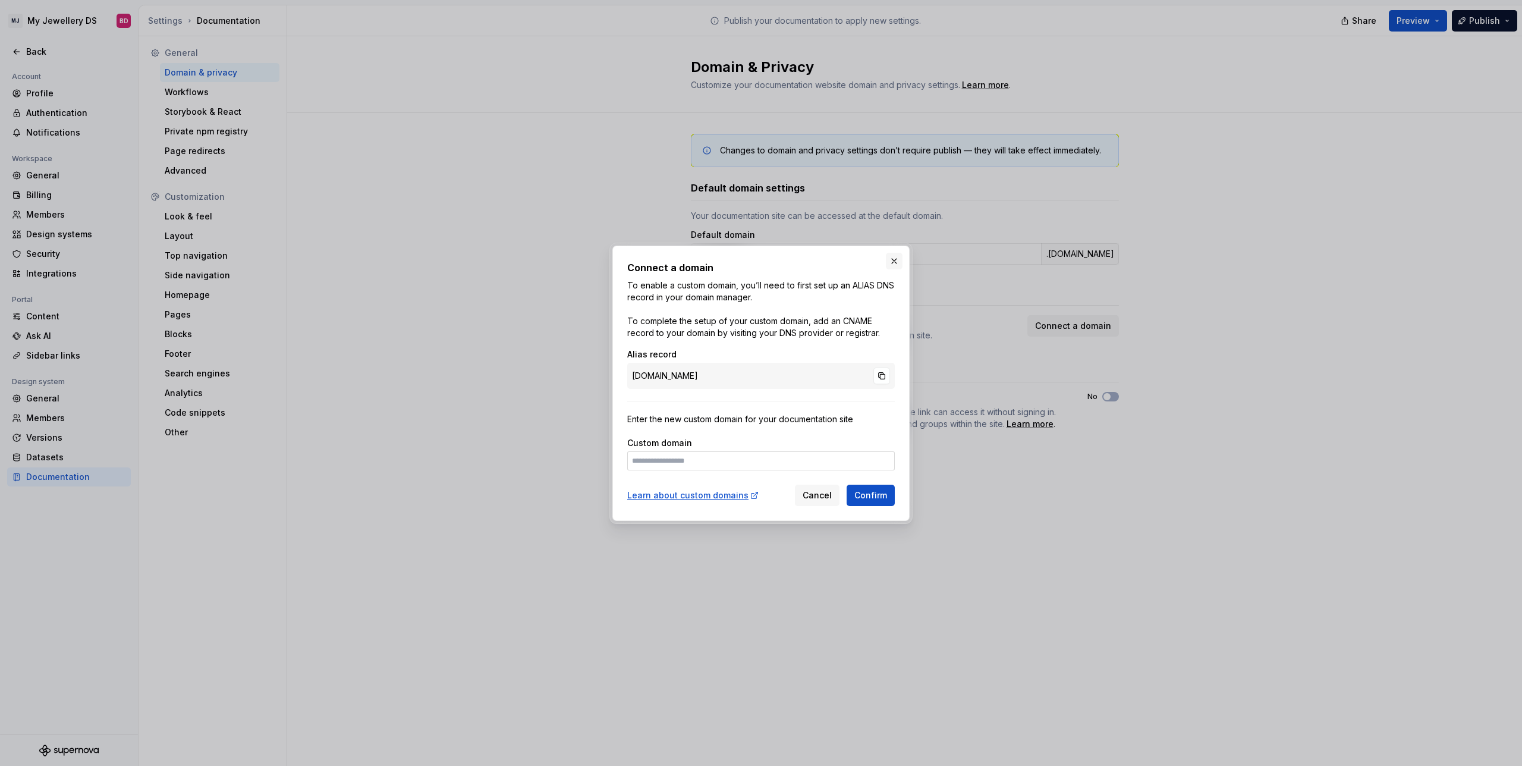
click at [890, 260] on button "button" at bounding box center [894, 261] width 17 height 17
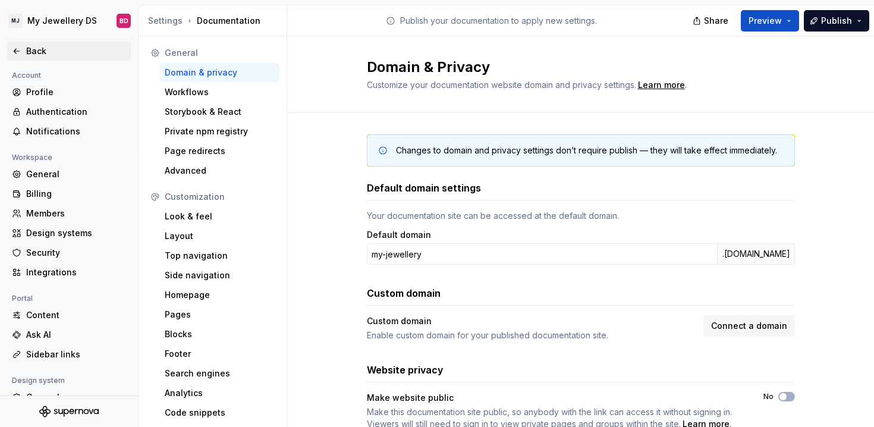
click at [48, 44] on div "Back" at bounding box center [69, 51] width 124 height 19
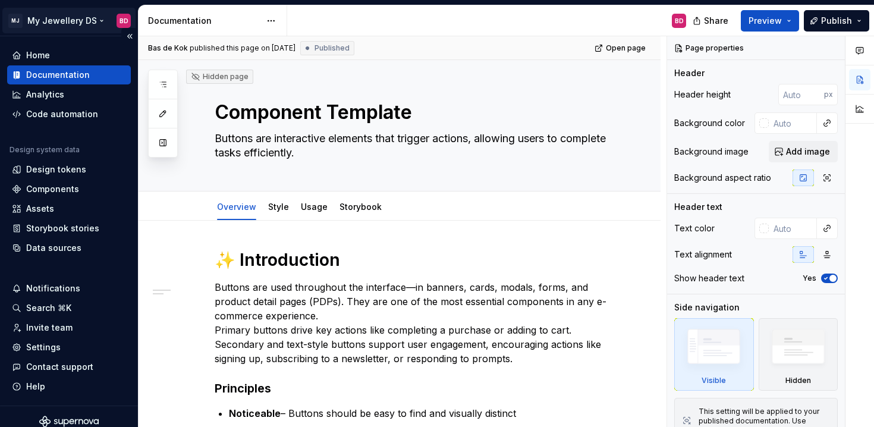
click at [81, 24] on html "MJ My Jewellery DS BD Home Documentation Analytics Code automation Design syste…" at bounding box center [437, 213] width 874 height 427
drag, startPoint x: 46, startPoint y: 18, endPoint x: 48, endPoint y: 91, distance: 72.6
click at [47, 22] on html "MJ My Jewellery DS BD Home Documentation Analytics Code automation Design syste…" at bounding box center [437, 213] width 874 height 427
click at [58, 75] on div "Documentation" at bounding box center [58, 75] width 64 height 12
click at [295, 294] on p "Buttons are used throughout the interface—in banners, cards, modals, forms, and…" at bounding box center [414, 323] width 398 height 86
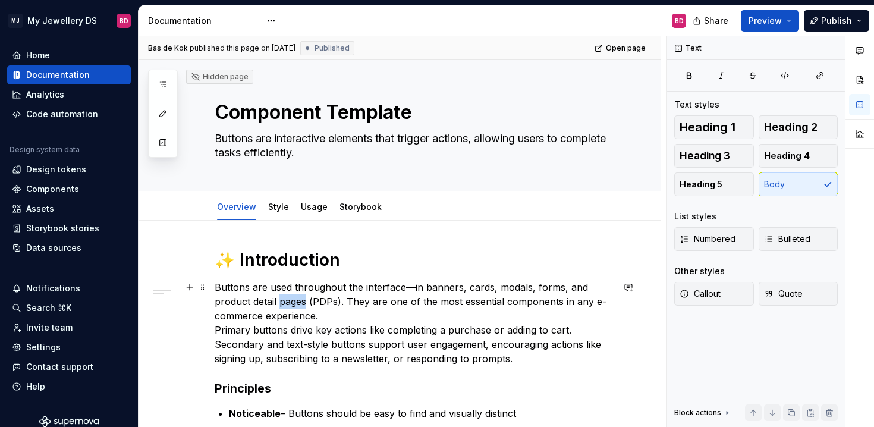
click at [295, 294] on p "Buttons are used throughout the interface—in banners, cards, modals, forms, and…" at bounding box center [414, 323] width 398 height 86
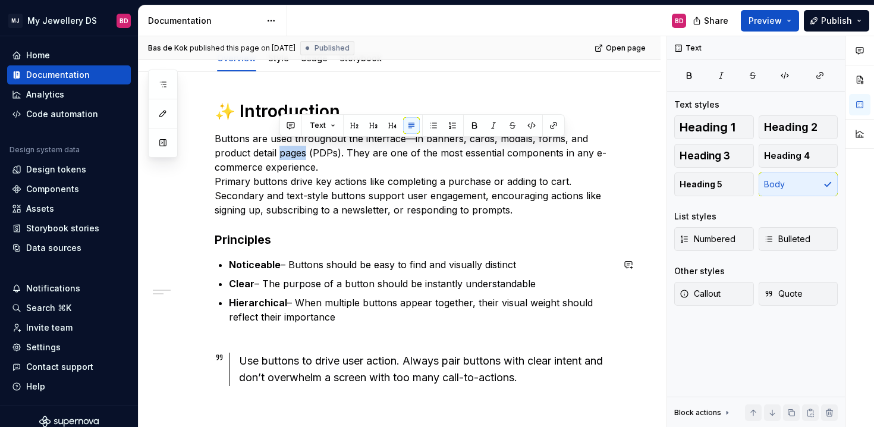
scroll to position [154, 0]
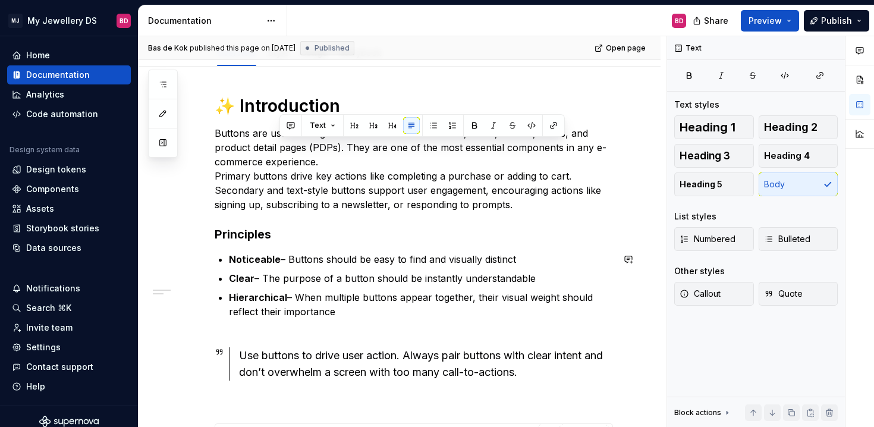
click at [295, 308] on p "Hierarchical – When multiple buttons appear together, their visual weight shoul…" at bounding box center [421, 311] width 384 height 43
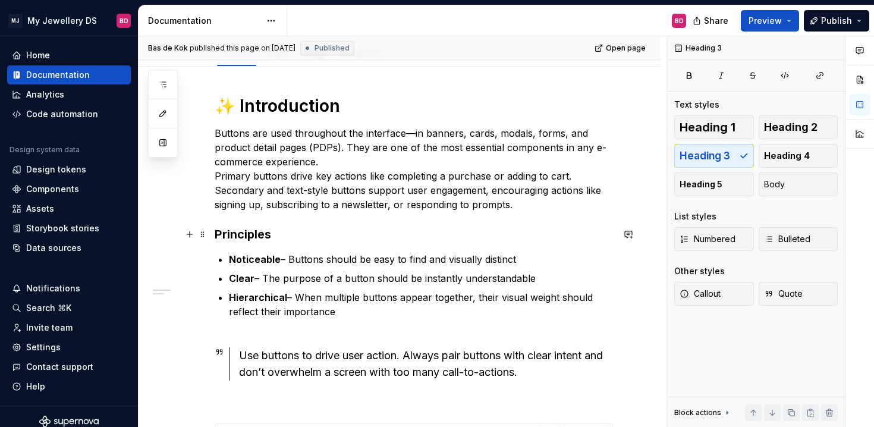
click at [374, 229] on h3 "Principles" at bounding box center [414, 234] width 398 height 17
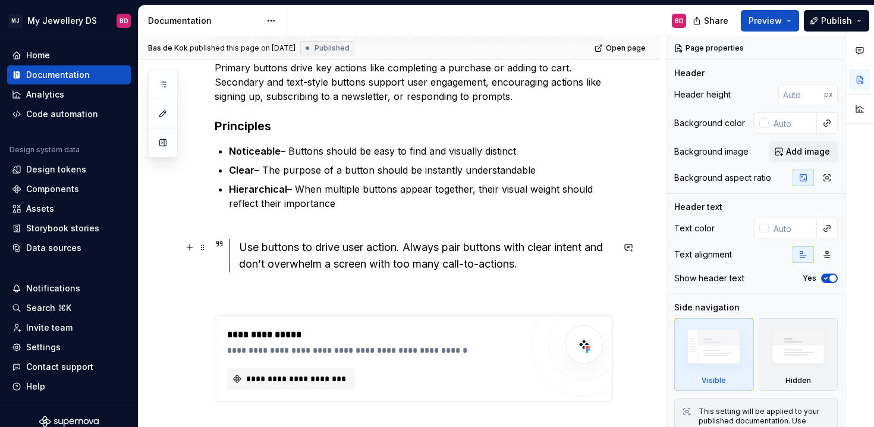
scroll to position [275, 0]
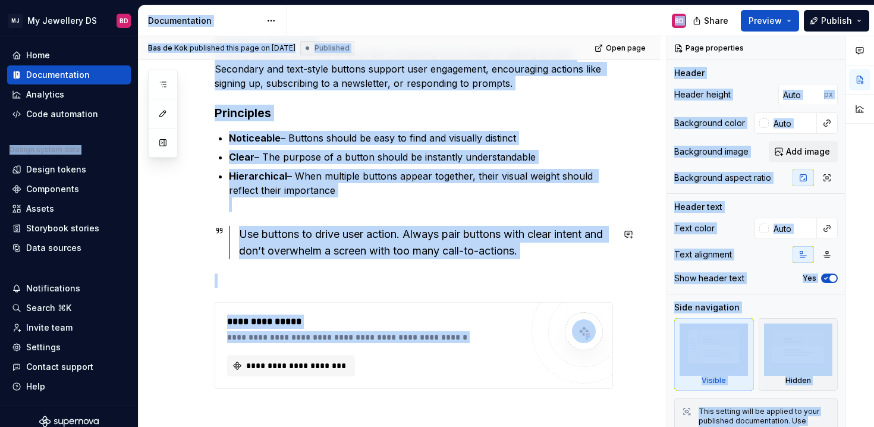
click at [374, 247] on div "Use buttons to drive user action. Always pair buttons with clear intent and don…" at bounding box center [426, 242] width 374 height 33
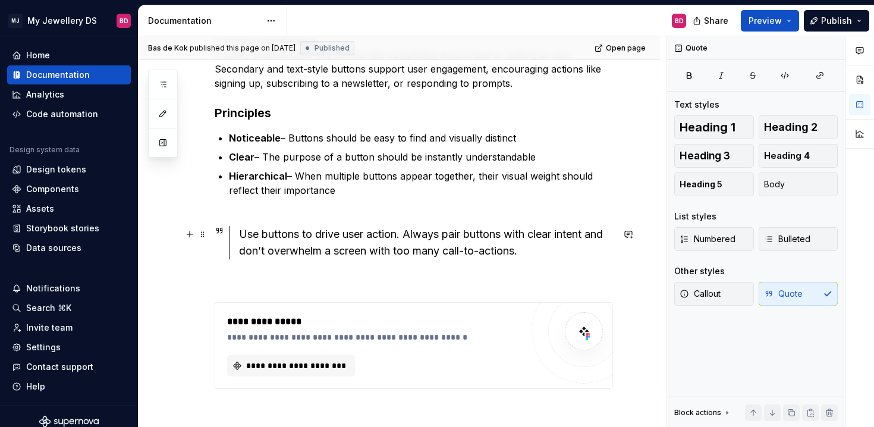
scroll to position [275, 0]
click at [373, 246] on div "Use buttons to drive user action. Always pair buttons with clear intent and don…" at bounding box center [426, 243] width 374 height 33
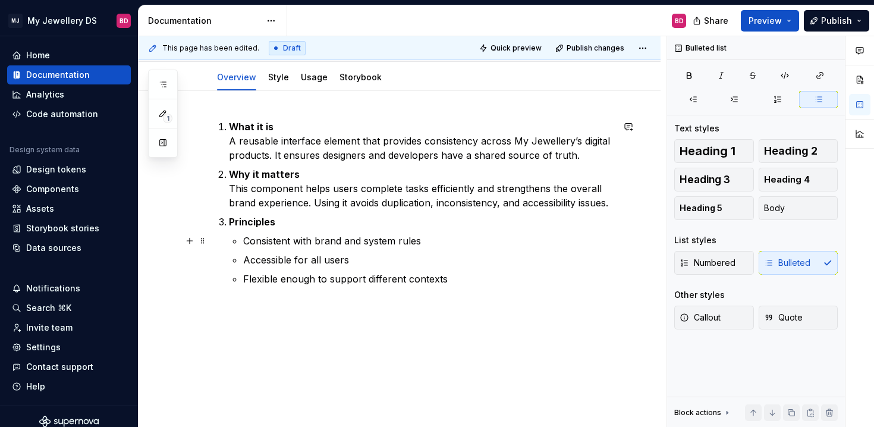
scroll to position [0, 0]
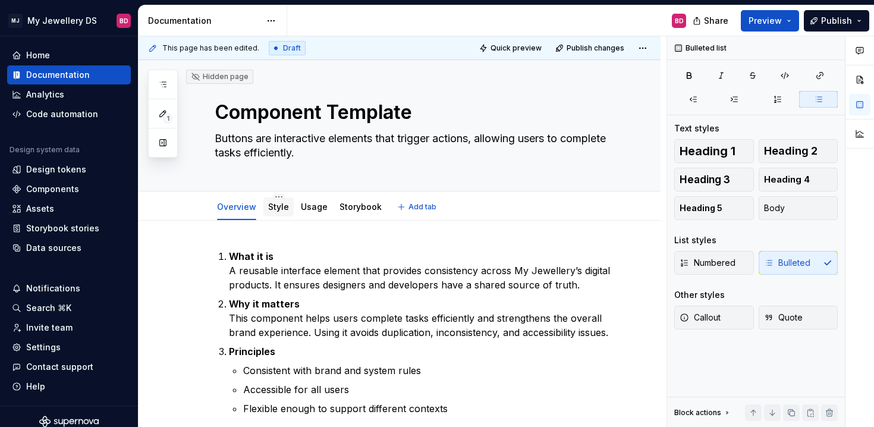
click at [282, 207] on link "Style" at bounding box center [278, 207] width 21 height 10
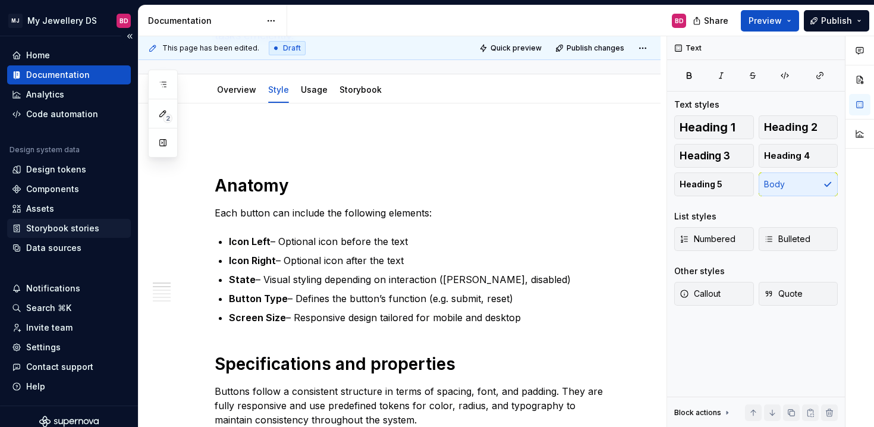
scroll to position [123, 0]
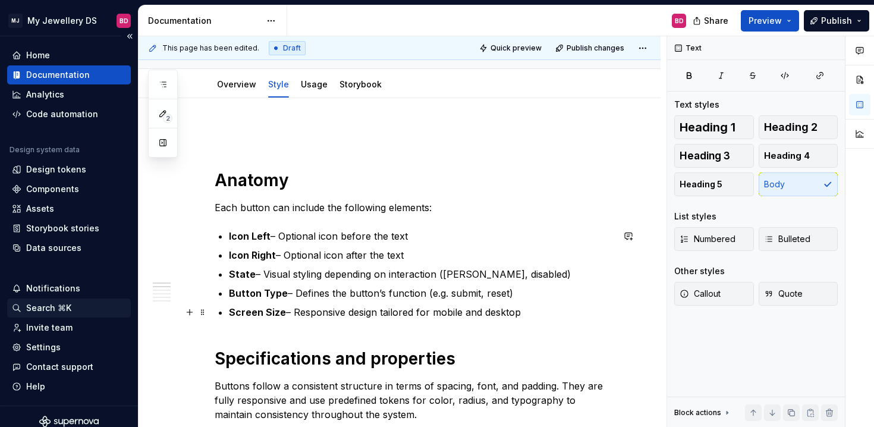
type textarea "*"
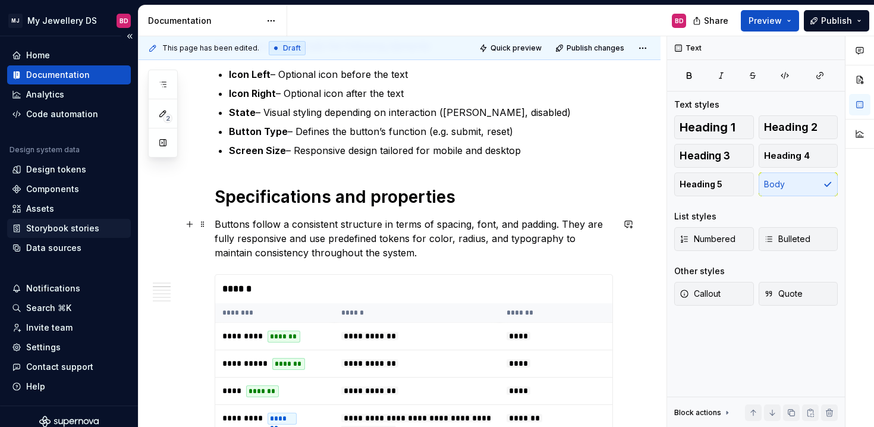
scroll to position [283, 0]
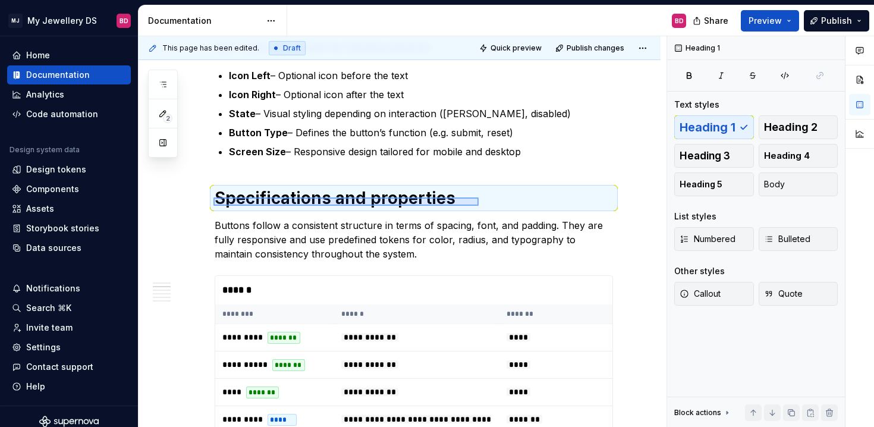
drag, startPoint x: 214, startPoint y: 197, endPoint x: 472, endPoint y: 203, distance: 258.2
click at [473, 204] on div "**********" at bounding box center [403, 231] width 528 height 391
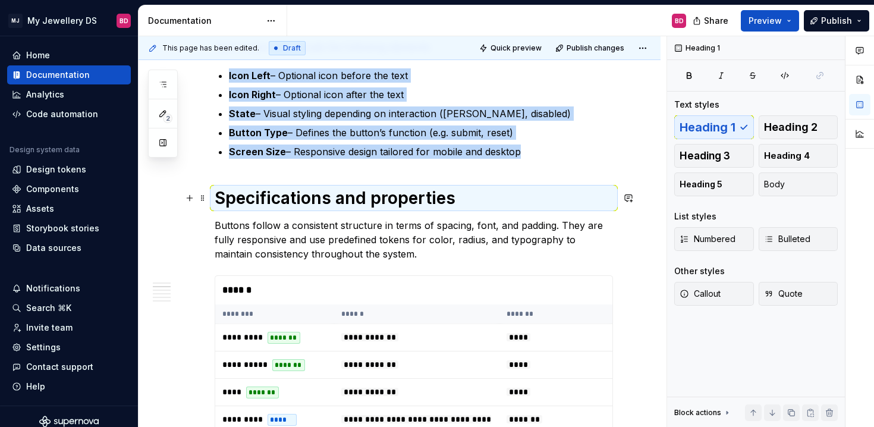
click at [439, 201] on h1 "Specifications and properties" at bounding box center [414, 197] width 398 height 21
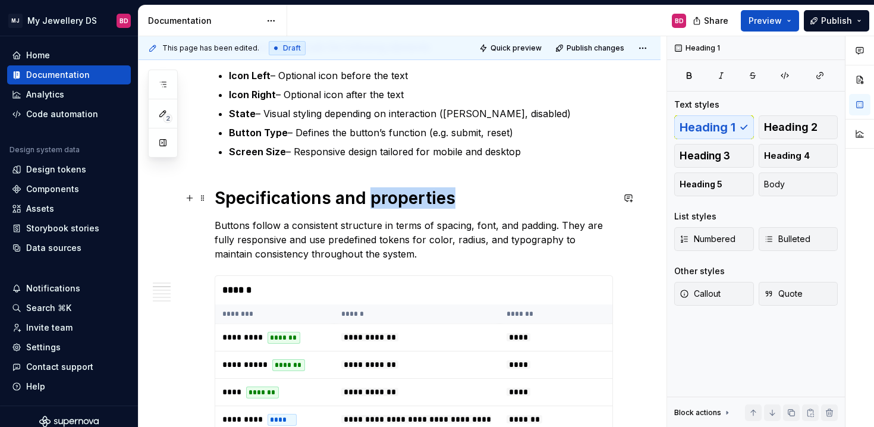
click at [439, 201] on h1 "Specifications and properties" at bounding box center [414, 197] width 398 height 21
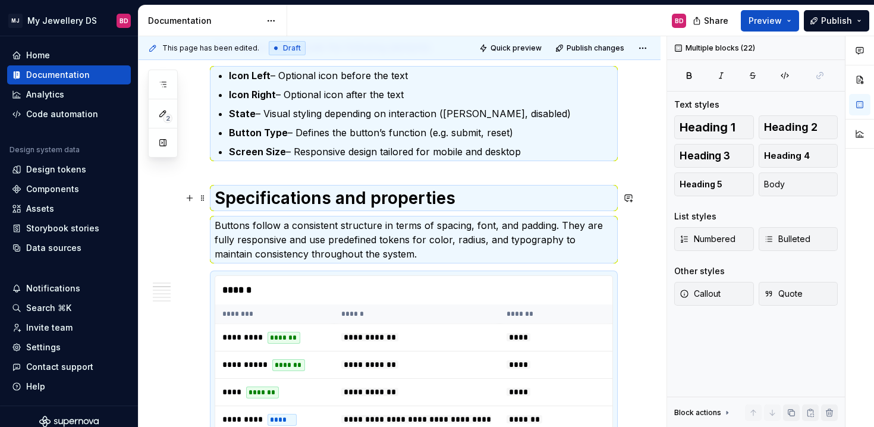
click at [437, 202] on h1 "Specifications and properties" at bounding box center [414, 197] width 398 height 21
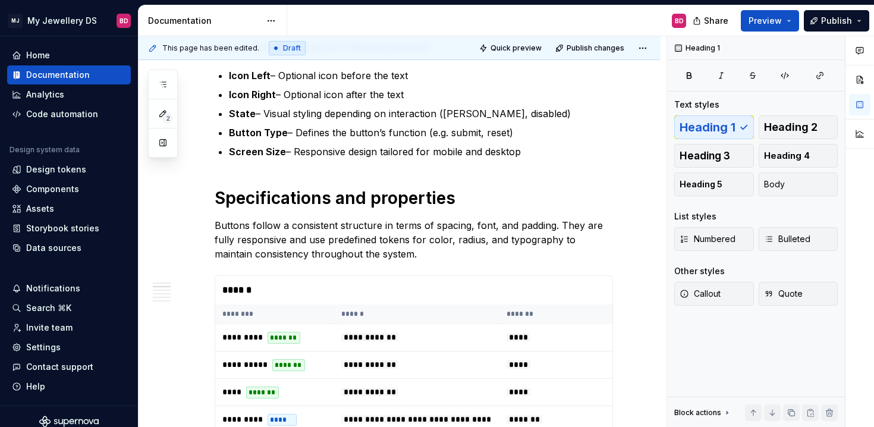
click at [353, 197] on h1 "Specifications and properties" at bounding box center [414, 197] width 398 height 21
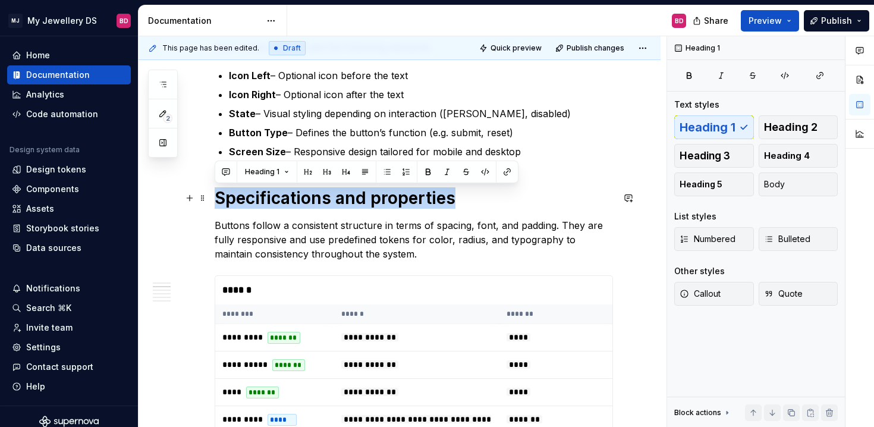
click at [353, 197] on h1 "Specifications and properties" at bounding box center [414, 197] width 398 height 21
copy h1 "Specifications and properties"
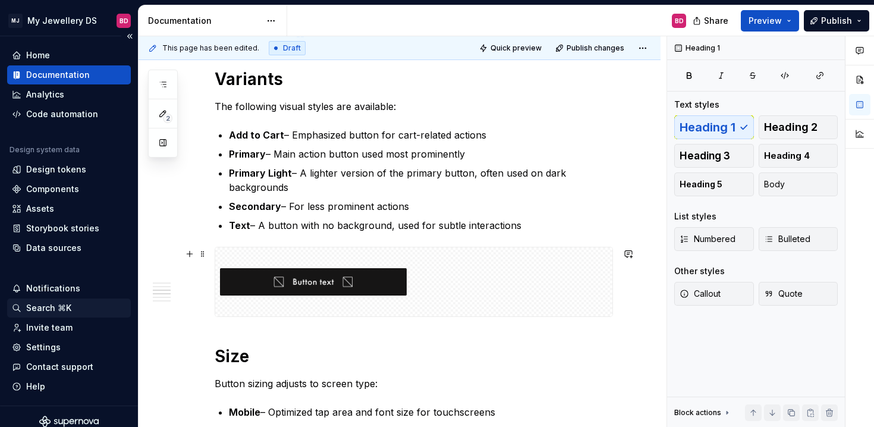
scroll to position [760, 0]
